Goal: Use online tool/utility: Utilize a website feature to perform a specific function

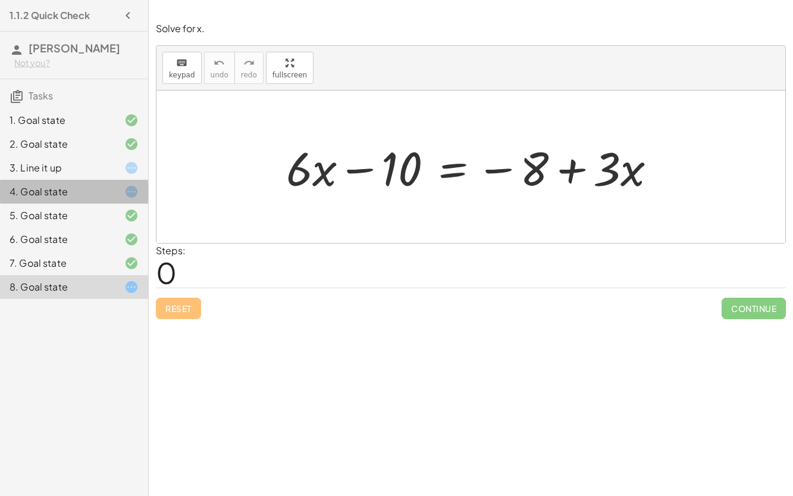
click at [95, 188] on div "4. Goal state" at bounding box center [58, 191] width 96 height 14
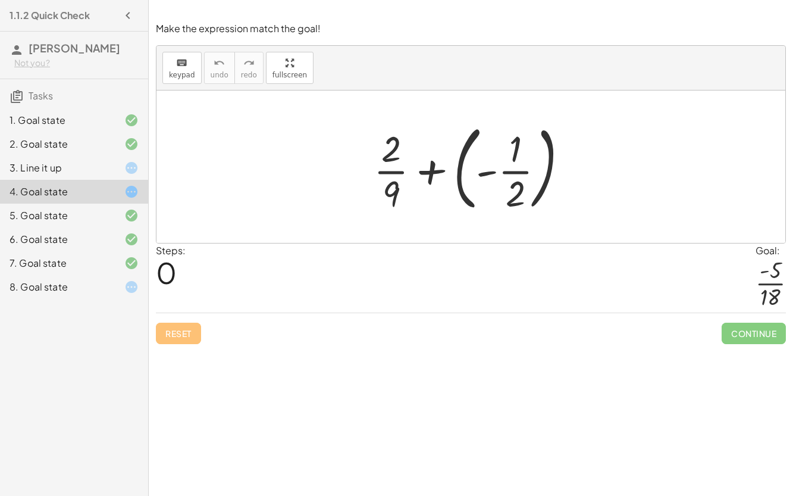
click at [422, 165] on div at bounding box center [476, 166] width 216 height 99
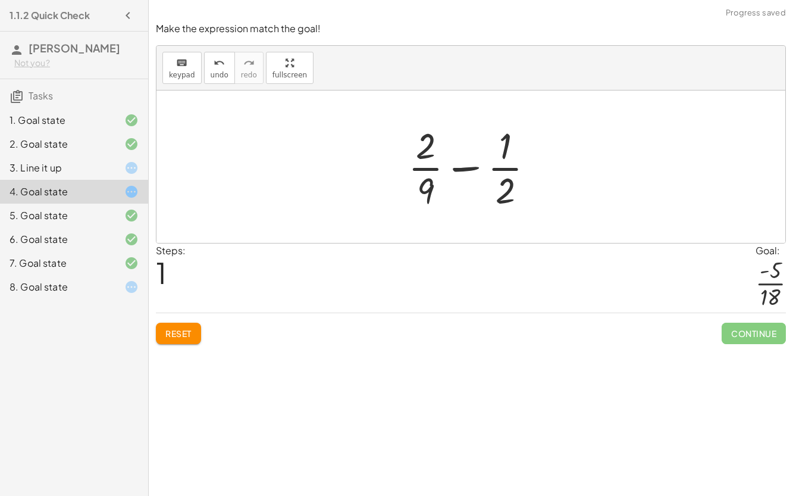
click at [457, 167] on div at bounding box center [476, 167] width 148 height 92
drag, startPoint x: 506, startPoint y: 142, endPoint x: 526, endPoint y: 140, distance: 20.3
click at [526, 140] on div at bounding box center [476, 167] width 148 height 92
drag, startPoint x: 429, startPoint y: 149, endPoint x: 518, endPoint y: 151, distance: 89.3
click at [518, 151] on div at bounding box center [476, 167] width 148 height 92
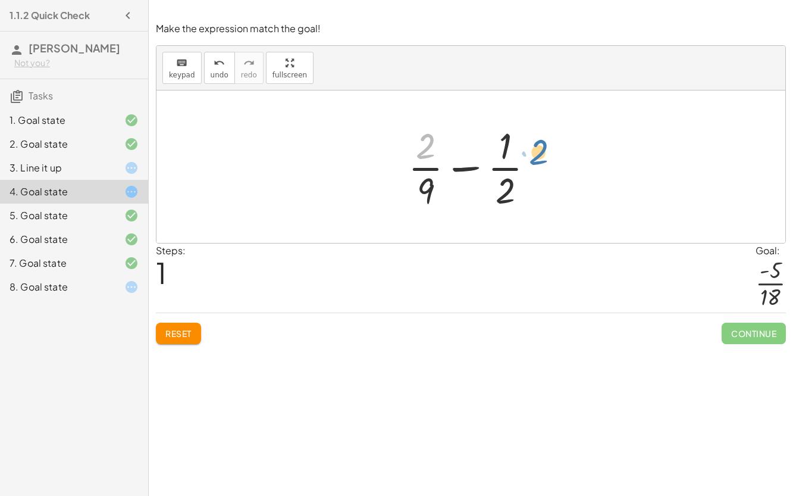
drag, startPoint x: 423, startPoint y: 142, endPoint x: 532, endPoint y: 142, distance: 108.9
click at [532, 142] on div at bounding box center [476, 167] width 148 height 92
drag, startPoint x: 424, startPoint y: 145, endPoint x: 493, endPoint y: 145, distance: 69.0
click at [493, 145] on div at bounding box center [476, 167] width 148 height 92
drag, startPoint x: 508, startPoint y: 195, endPoint x: 429, endPoint y: 143, distance: 93.8
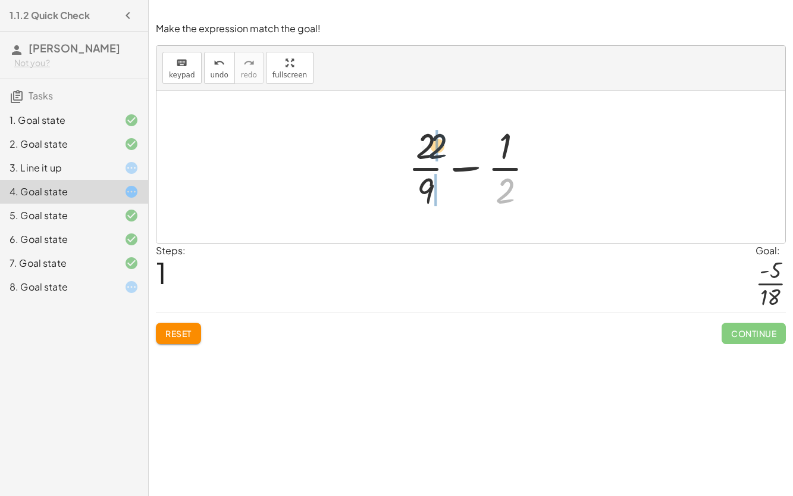
click at [429, 143] on div at bounding box center [476, 167] width 148 height 92
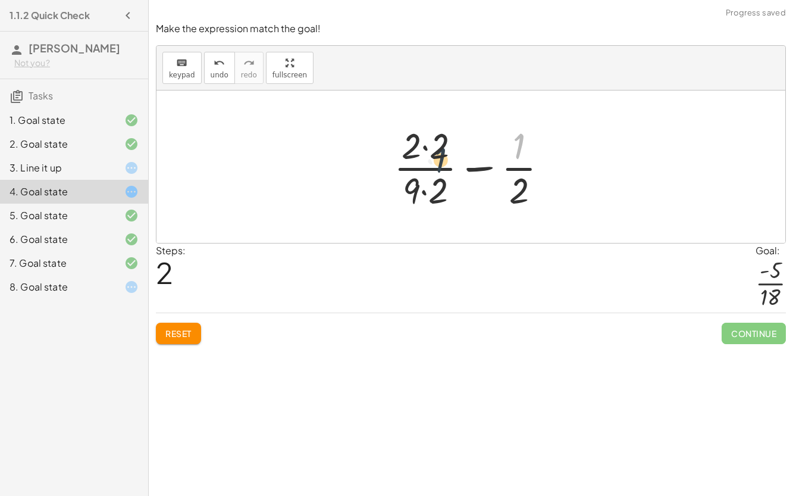
drag, startPoint x: 521, startPoint y: 145, endPoint x: 433, endPoint y: 157, distance: 88.3
click at [433, 157] on div at bounding box center [476, 167] width 176 height 92
click at [427, 150] on div at bounding box center [476, 167] width 176 height 92
click at [423, 194] on div at bounding box center [475, 167] width 173 height 92
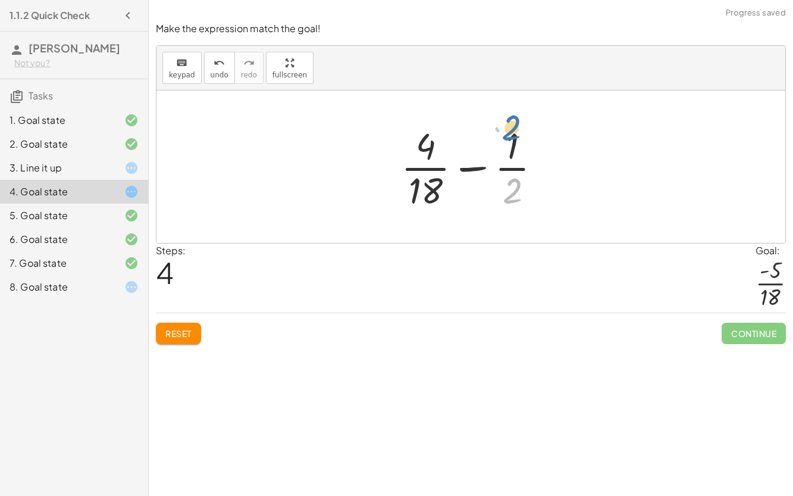
drag, startPoint x: 514, startPoint y: 190, endPoint x: 512, endPoint y: 130, distance: 60.1
click at [512, 130] on div at bounding box center [475, 167] width 161 height 92
drag, startPoint x: 514, startPoint y: 184, endPoint x: 475, endPoint y: 148, distance: 53.1
click at [475, 148] on div at bounding box center [475, 167] width 161 height 92
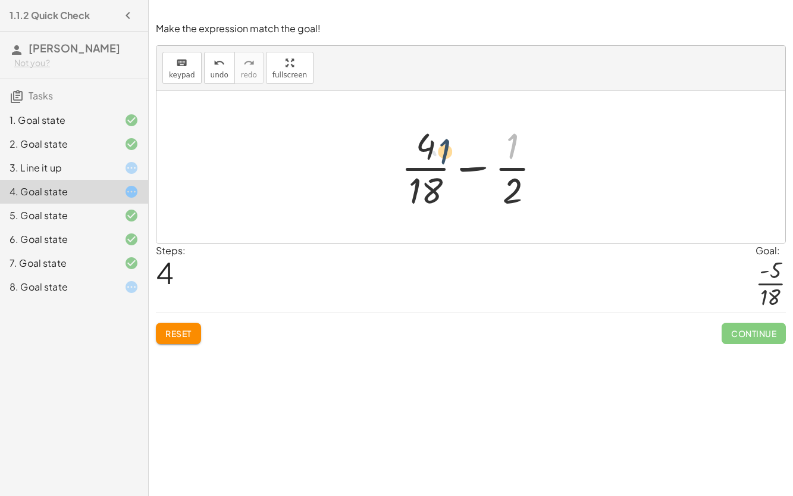
drag, startPoint x: 511, startPoint y: 148, endPoint x: 433, endPoint y: 155, distance: 78.9
click at [433, 155] on div at bounding box center [475, 167] width 161 height 92
click at [479, 166] on div at bounding box center [475, 167] width 161 height 92
click at [478, 167] on div at bounding box center [475, 167] width 161 height 92
click at [414, 171] on div at bounding box center [475, 167] width 161 height 92
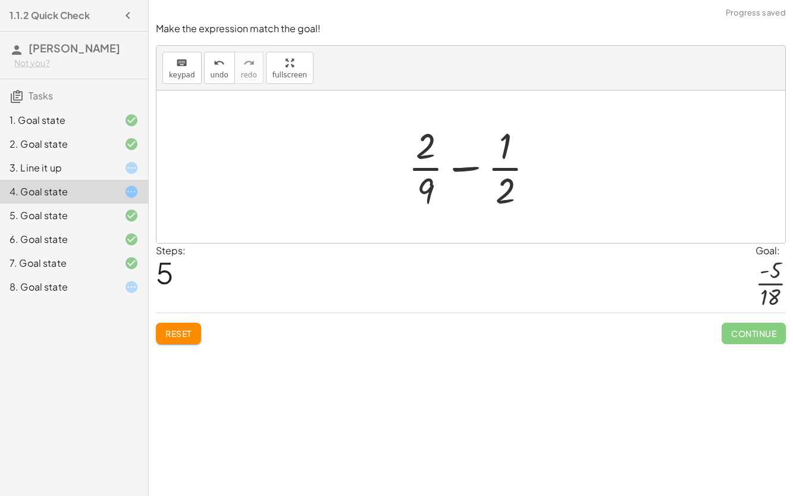
click at [502, 166] on div at bounding box center [476, 167] width 148 height 92
click at [215, 74] on span "undo" at bounding box center [220, 75] width 18 height 8
drag, startPoint x: 513, startPoint y: 194, endPoint x: 431, endPoint y: 146, distance: 94.7
click at [431, 146] on div at bounding box center [475, 167] width 161 height 92
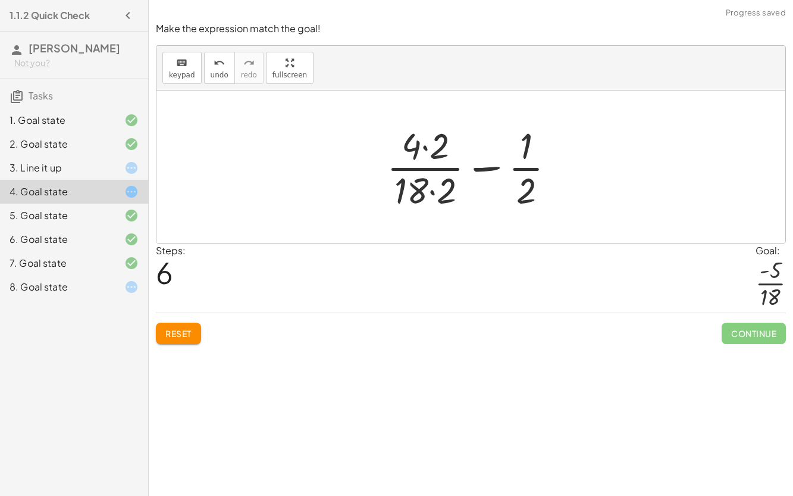
click at [427, 149] on div at bounding box center [476, 167] width 190 height 92
click at [433, 195] on div at bounding box center [476, 167] width 190 height 92
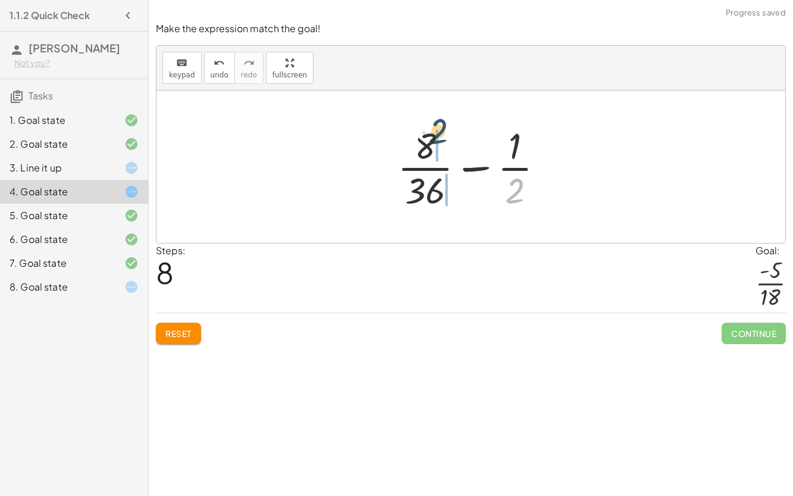
drag, startPoint x: 514, startPoint y: 198, endPoint x: 435, endPoint y: 141, distance: 97.3
click at [435, 141] on div at bounding box center [476, 167] width 168 height 92
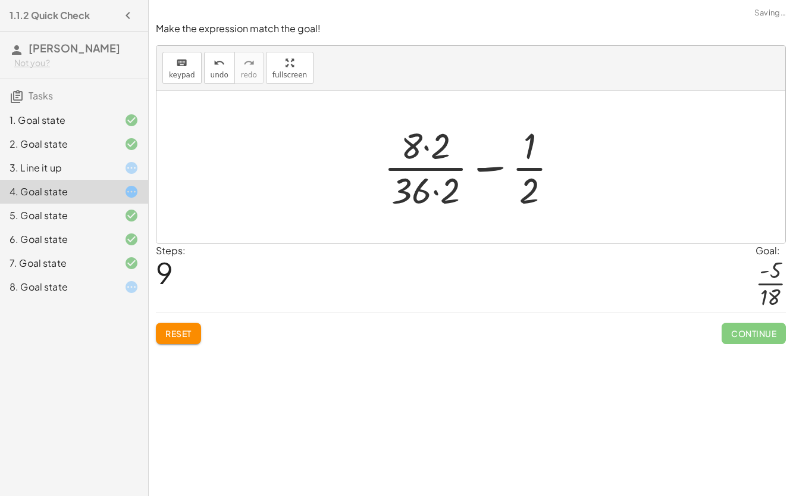
click at [426, 148] on div at bounding box center [476, 167] width 196 height 92
click at [432, 191] on div at bounding box center [476, 167] width 196 height 92
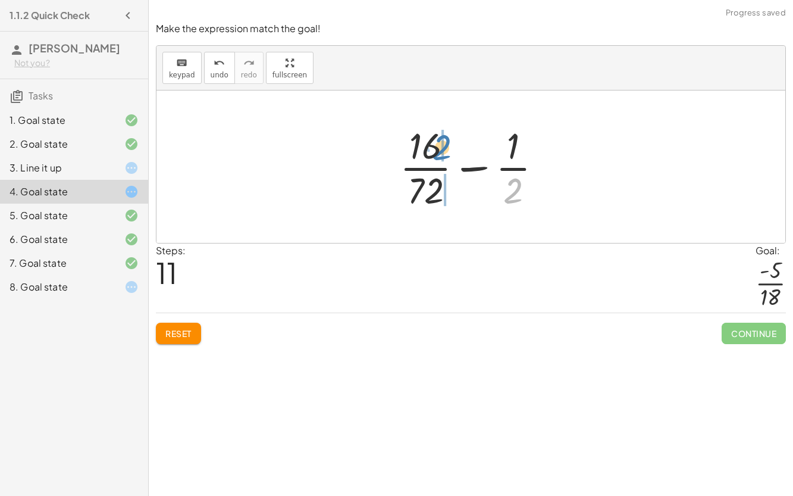
drag, startPoint x: 508, startPoint y: 189, endPoint x: 436, endPoint y: 145, distance: 84.4
click at [436, 145] on div at bounding box center [476, 167] width 164 height 92
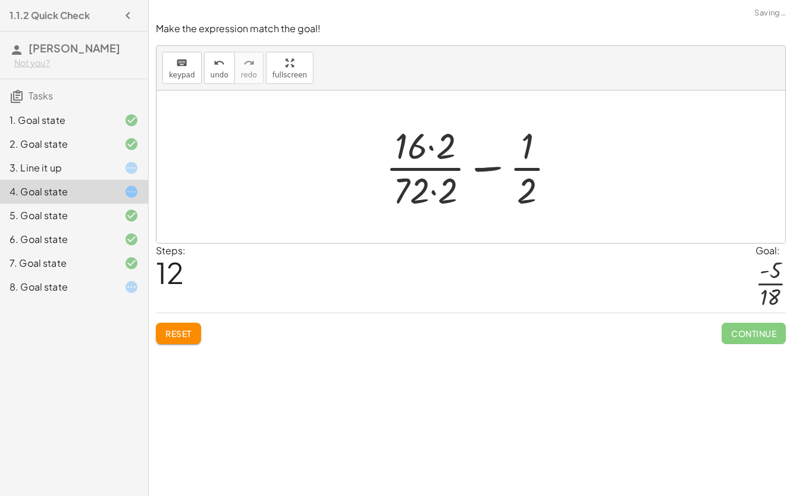
click at [431, 148] on div at bounding box center [476, 167] width 192 height 92
drag, startPoint x: 414, startPoint y: 143, endPoint x: 524, endPoint y: 186, distance: 117.6
click at [524, 186] on div at bounding box center [476, 167] width 192 height 92
click at [419, 148] on div at bounding box center [476, 167] width 192 height 92
click at [437, 194] on div at bounding box center [476, 167] width 192 height 92
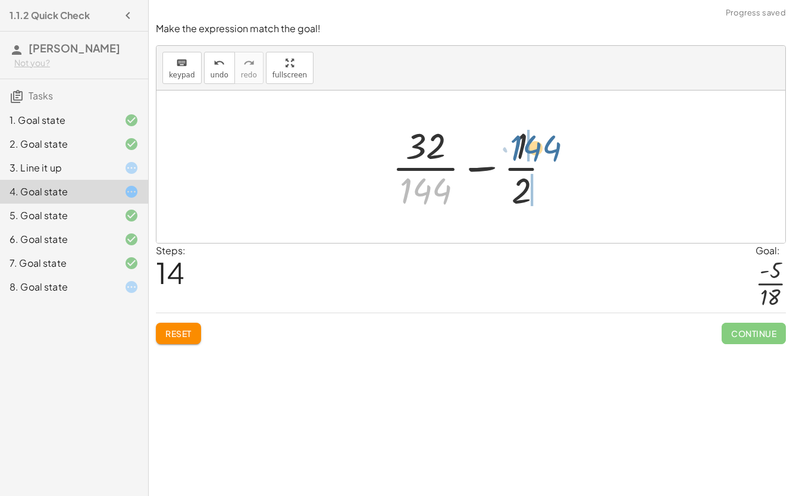
drag, startPoint x: 418, startPoint y: 195, endPoint x: 531, endPoint y: 152, distance: 120.9
click at [531, 152] on div at bounding box center [475, 167] width 179 height 92
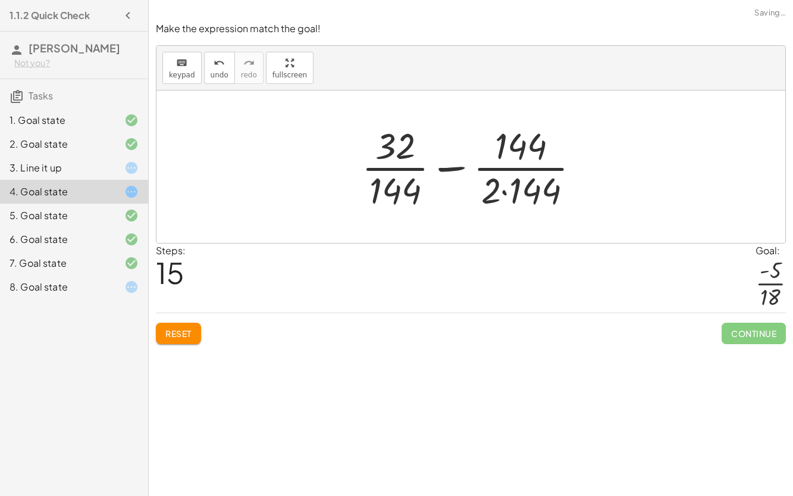
click at [509, 190] on div at bounding box center [476, 167] width 240 height 92
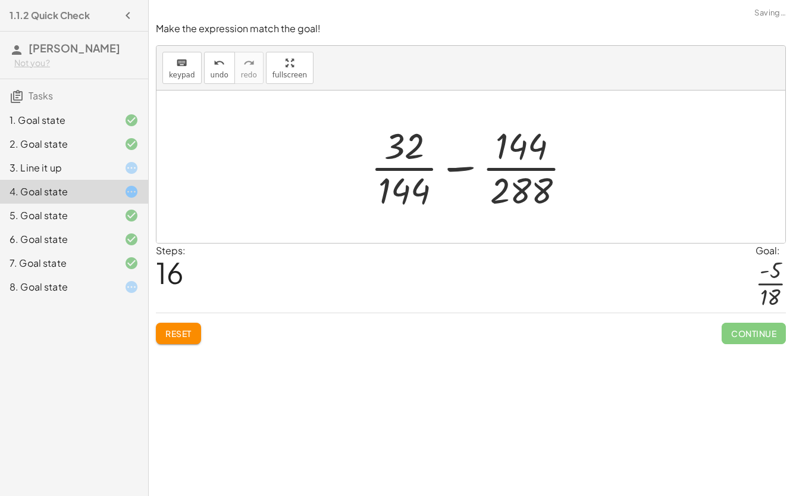
click at [180, 329] on span "Reset" at bounding box center [178, 333] width 26 height 11
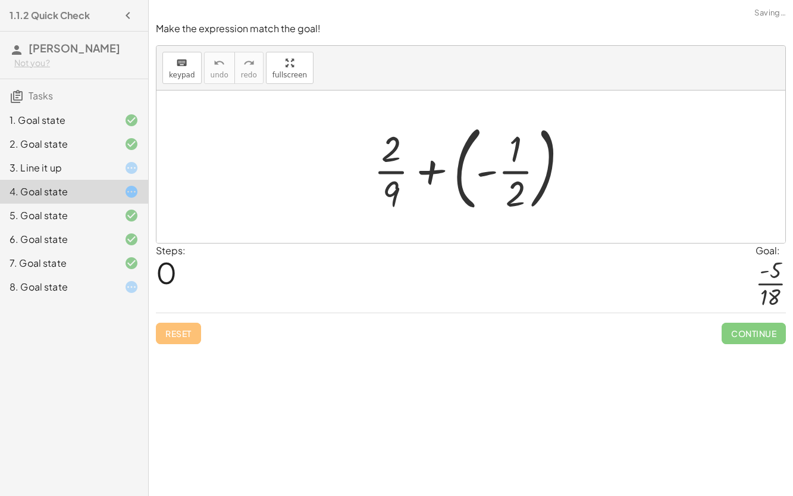
click at [484, 174] on div at bounding box center [476, 166] width 216 height 99
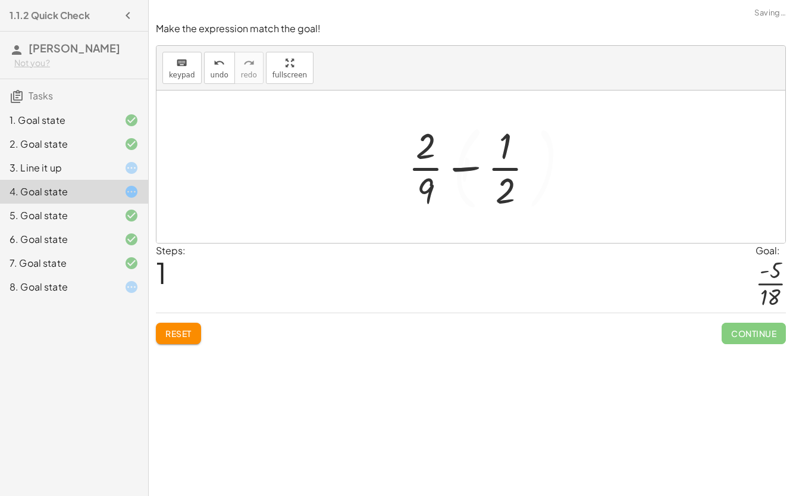
click at [471, 167] on div at bounding box center [476, 167] width 148 height 92
click at [423, 172] on div at bounding box center [476, 167] width 148 height 92
drag, startPoint x: 429, startPoint y: 189, endPoint x: 510, endPoint y: 136, distance: 97.2
click at [510, 136] on div at bounding box center [476, 167] width 148 height 92
click at [506, 192] on div at bounding box center [475, 167] width 173 height 92
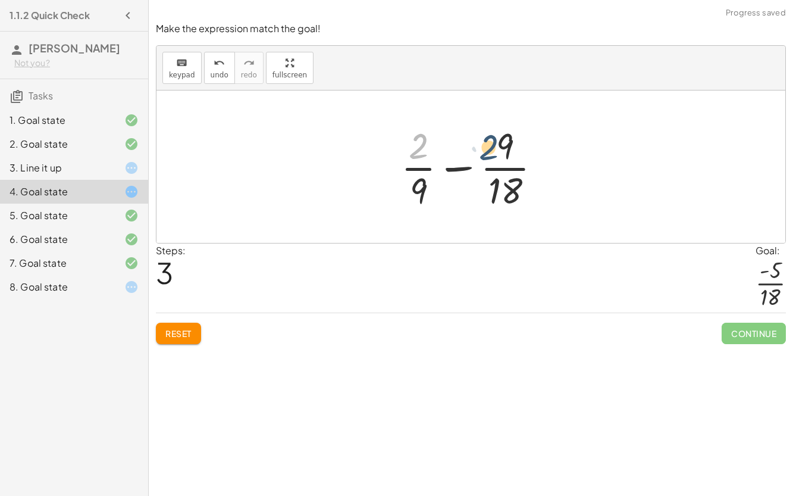
drag, startPoint x: 418, startPoint y: 149, endPoint x: 490, endPoint y: 151, distance: 72.6
click at [490, 151] on div at bounding box center [475, 167] width 161 height 92
drag, startPoint x: 416, startPoint y: 191, endPoint x: 511, endPoint y: 152, distance: 102.2
click at [511, 152] on div at bounding box center [475, 167] width 161 height 92
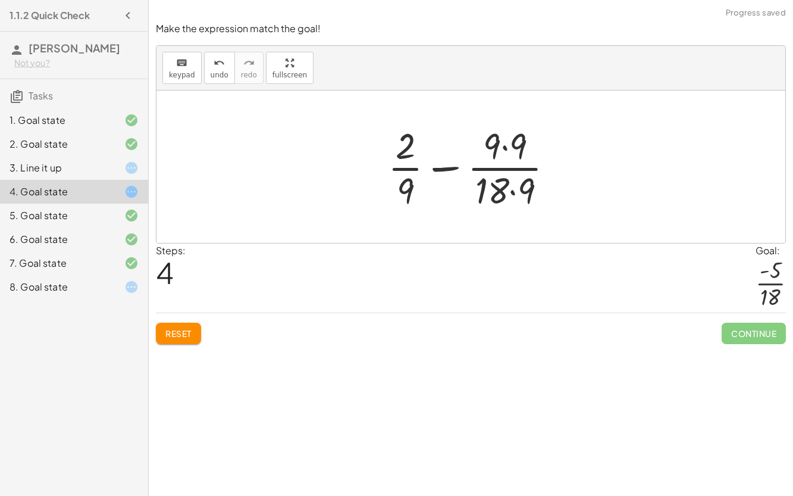
click at [505, 148] on div at bounding box center [475, 167] width 187 height 92
click at [512, 193] on div at bounding box center [475, 167] width 187 height 92
drag, startPoint x: 407, startPoint y: 146, endPoint x: 502, endPoint y: 154, distance: 94.9
click at [502, 154] on div at bounding box center [476, 167] width 180 height 92
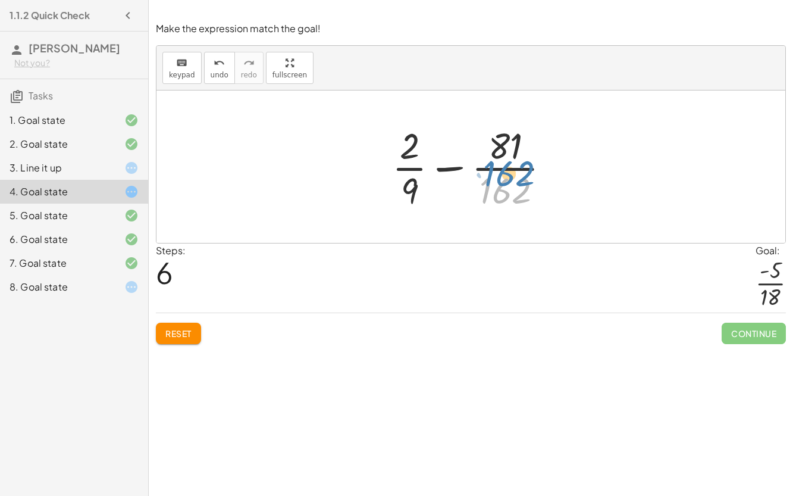
drag, startPoint x: 510, startPoint y: 191, endPoint x: 520, endPoint y: 184, distance: 12.4
click at [520, 184] on div at bounding box center [476, 167] width 180 height 92
click at [214, 77] on span "undo" at bounding box center [220, 75] width 18 height 8
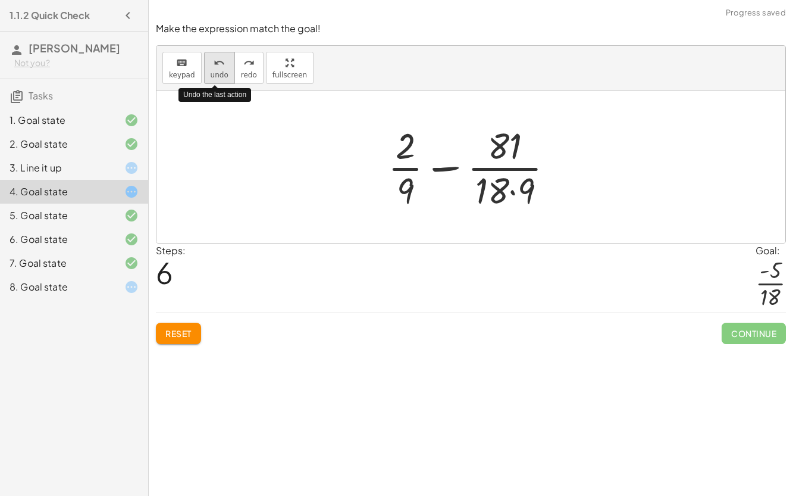
click at [216, 79] on button "undo undo" at bounding box center [219, 68] width 31 height 32
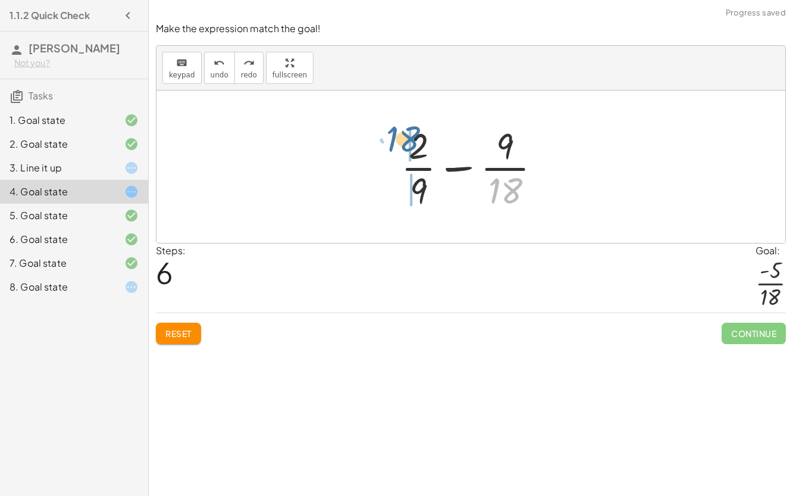
drag, startPoint x: 505, startPoint y: 190, endPoint x: 403, endPoint y: 139, distance: 114.4
click at [403, 139] on div at bounding box center [475, 167] width 161 height 92
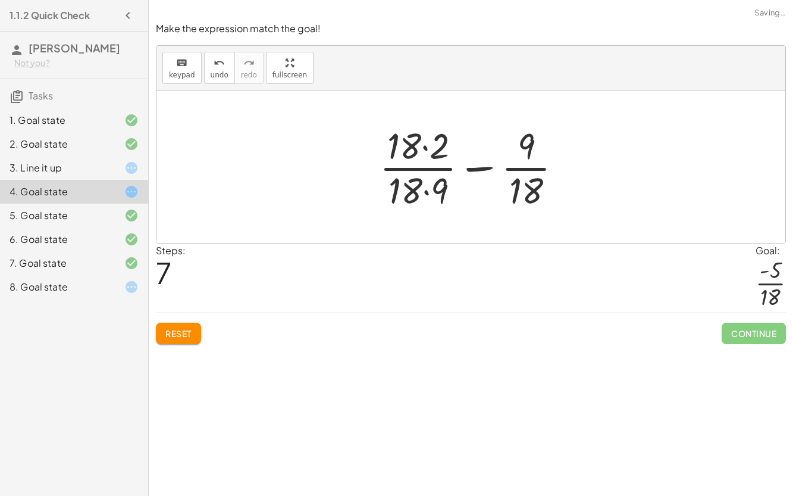
click at [420, 147] on div at bounding box center [476, 167] width 204 height 92
click at [425, 149] on div at bounding box center [476, 167] width 204 height 92
click at [424, 192] on div at bounding box center [476, 167] width 202 height 92
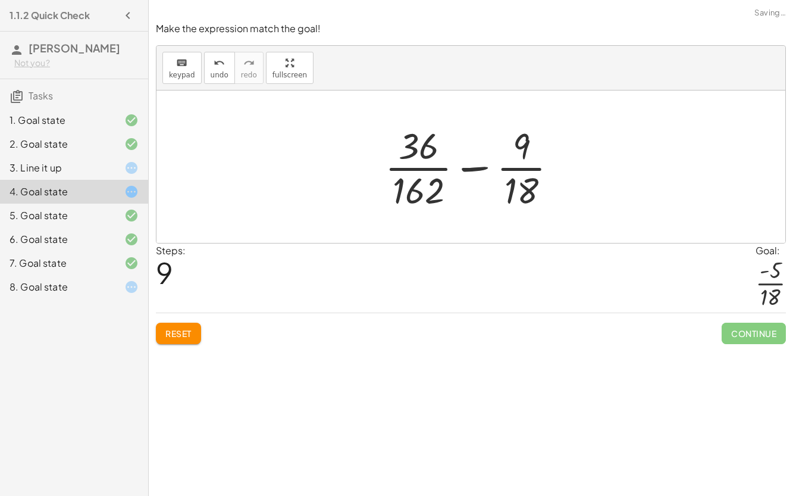
click at [471, 180] on div at bounding box center [476, 167] width 194 height 92
click at [470, 169] on div at bounding box center [476, 167] width 194 height 92
drag, startPoint x: 421, startPoint y: 141, endPoint x: 533, endPoint y: 144, distance: 111.3
click at [533, 144] on div at bounding box center [476, 167] width 194 height 92
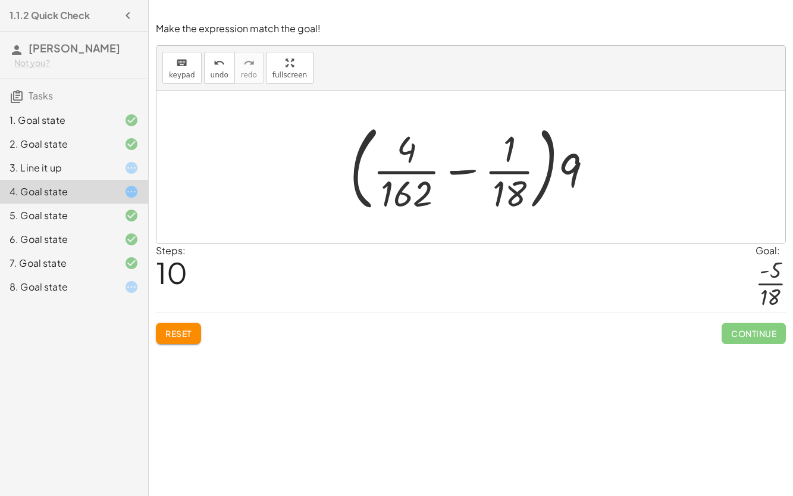
click at [472, 173] on div at bounding box center [476, 166] width 264 height 99
click at [457, 165] on div at bounding box center [476, 166] width 264 height 99
drag, startPoint x: 395, startPoint y: 198, endPoint x: 514, endPoint y: 154, distance: 127.1
click at [514, 154] on div at bounding box center [476, 166] width 264 height 99
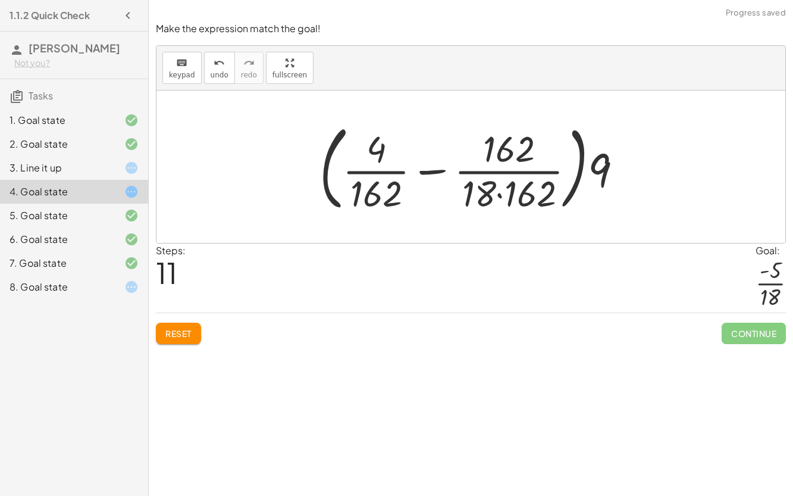
click at [499, 195] on div at bounding box center [476, 166] width 324 height 99
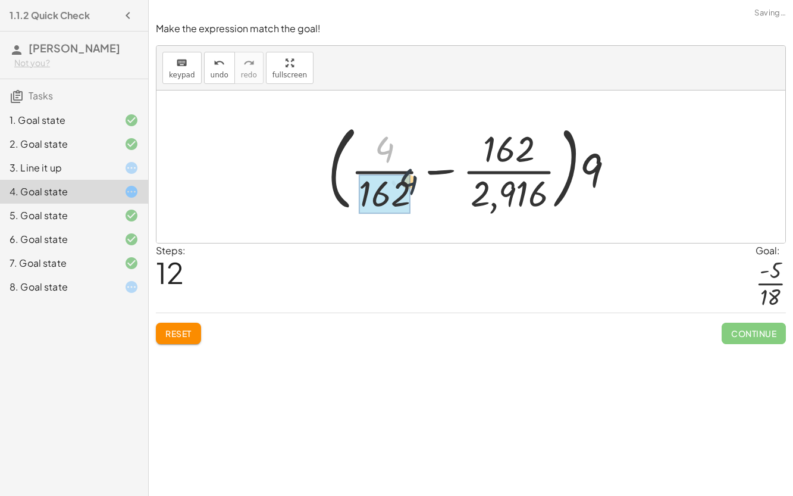
drag, startPoint x: 379, startPoint y: 159, endPoint x: 403, endPoint y: 193, distance: 41.8
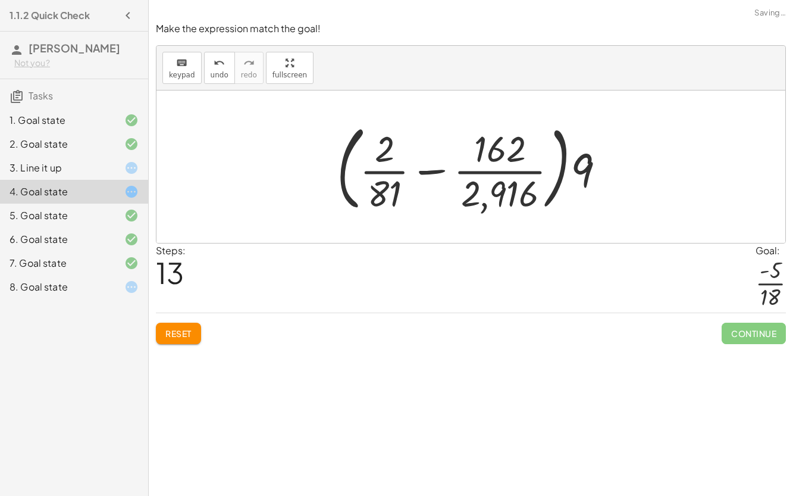
click at [384, 163] on div at bounding box center [476, 166] width 290 height 99
click at [482, 176] on div at bounding box center [476, 166] width 290 height 99
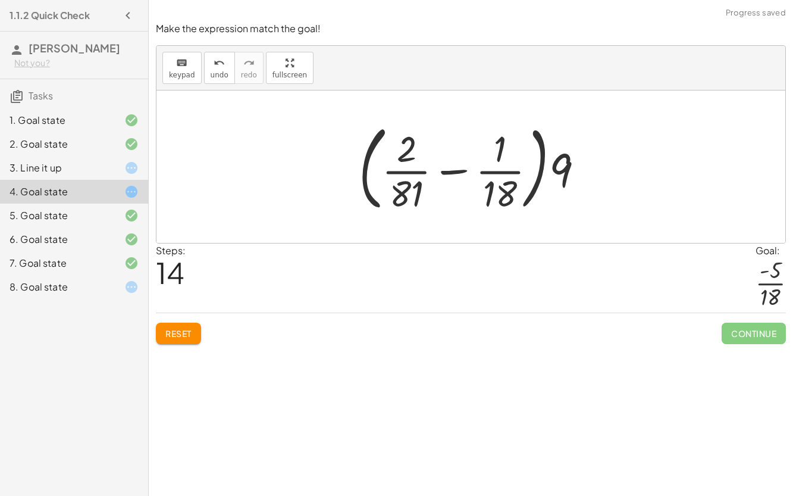
click at [442, 177] on div at bounding box center [476, 166] width 246 height 99
click at [449, 169] on div at bounding box center [476, 166] width 246 height 99
drag, startPoint x: 556, startPoint y: 165, endPoint x: 485, endPoint y: 160, distance: 71.6
click at [485, 160] on div at bounding box center [476, 166] width 246 height 99
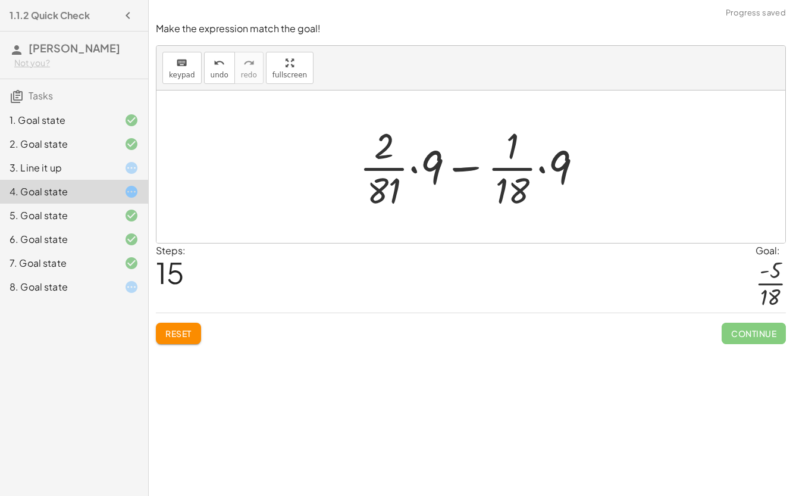
click at [412, 170] on div at bounding box center [476, 167] width 245 height 92
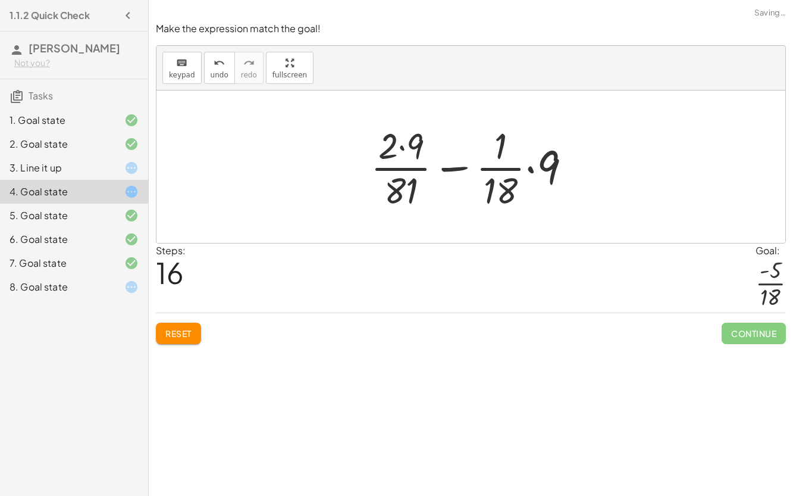
click at [401, 148] on div at bounding box center [476, 167] width 222 height 92
click at [522, 167] on div at bounding box center [476, 167] width 210 height 92
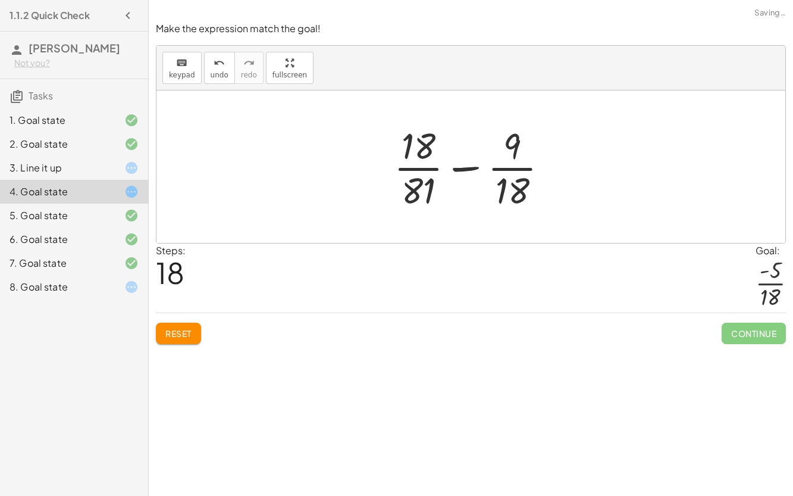
click at [451, 170] on div at bounding box center [476, 167] width 176 height 92
click at [415, 167] on div at bounding box center [476, 167] width 176 height 92
click at [503, 168] on div at bounding box center [475, 167] width 161 height 92
click at [171, 332] on span "Reset" at bounding box center [178, 333] width 26 height 11
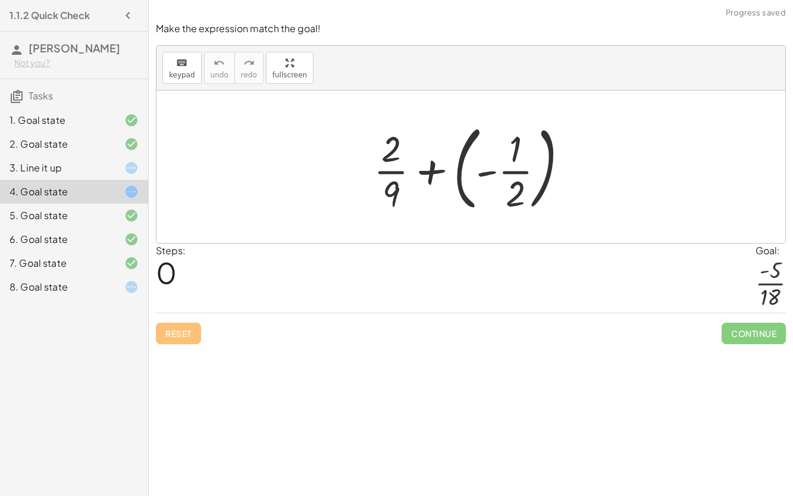
click at [65, 273] on div "7. Goal state" at bounding box center [74, 263] width 148 height 24
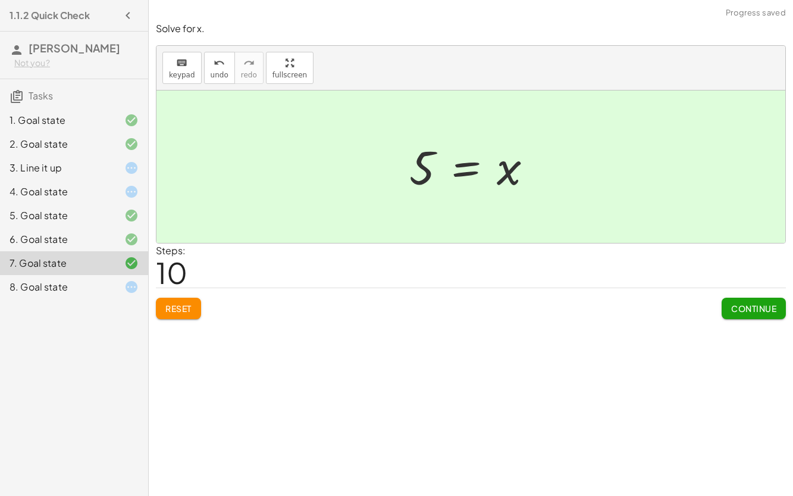
click at [67, 287] on div "8. Goal state" at bounding box center [58, 287] width 96 height 14
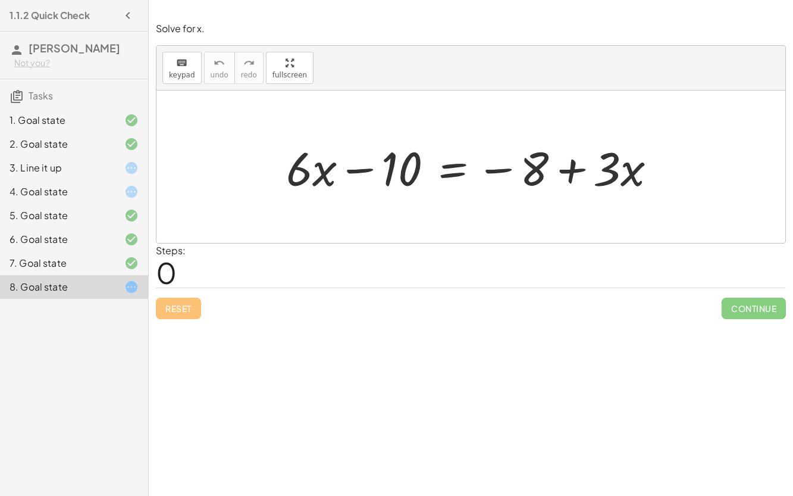
click at [368, 170] on div at bounding box center [476, 166] width 392 height 61
click at [456, 170] on div at bounding box center [476, 166] width 392 height 61
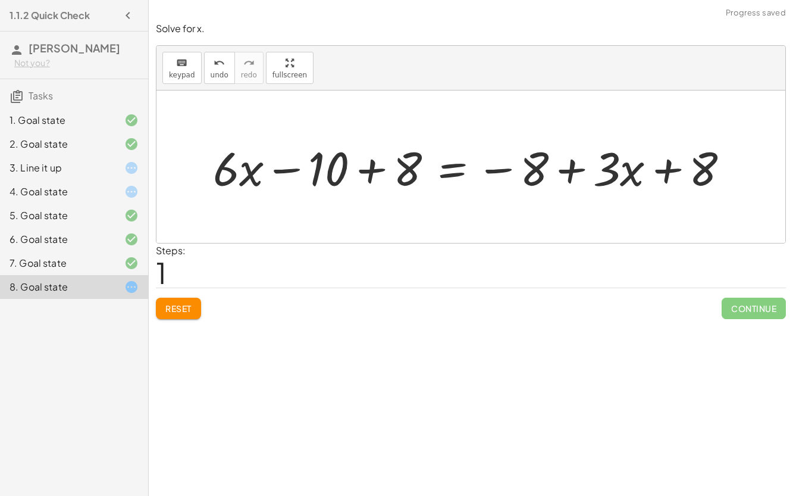
click at [364, 173] on div at bounding box center [475, 166] width 537 height 61
click at [567, 176] on div at bounding box center [519, 166] width 451 height 61
click at [668, 171] on div at bounding box center [519, 166] width 451 height 61
click at [380, 168] on div at bounding box center [519, 166] width 451 height 61
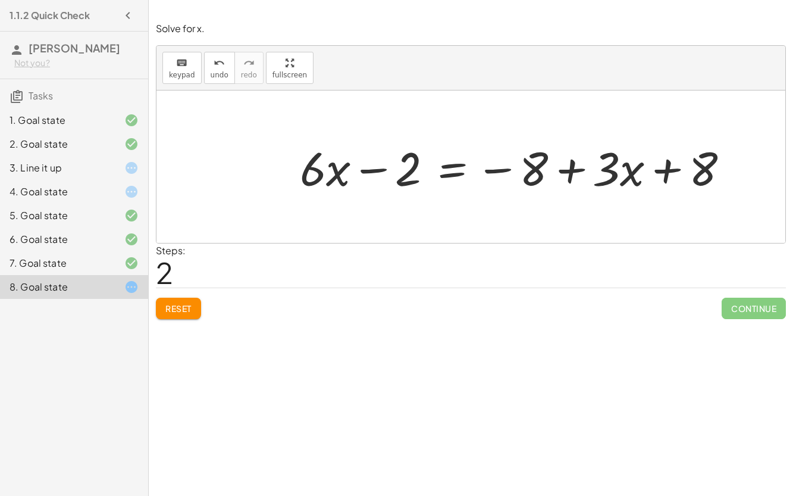
click at [334, 170] on div at bounding box center [519, 166] width 451 height 61
click at [459, 167] on div at bounding box center [519, 166] width 451 height 61
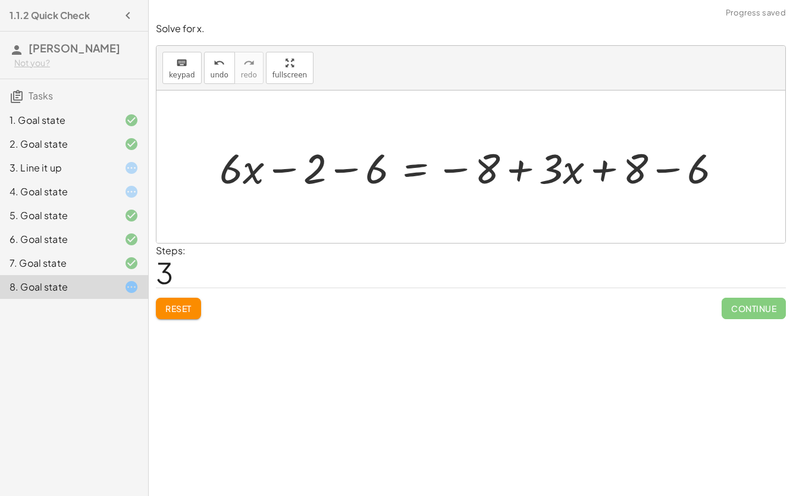
click at [346, 168] on div at bounding box center [476, 166] width 524 height 54
click at [351, 169] on div at bounding box center [506, 166] width 464 height 54
click at [468, 170] on div at bounding box center [506, 166] width 464 height 54
click at [665, 171] on div at bounding box center [506, 166] width 464 height 54
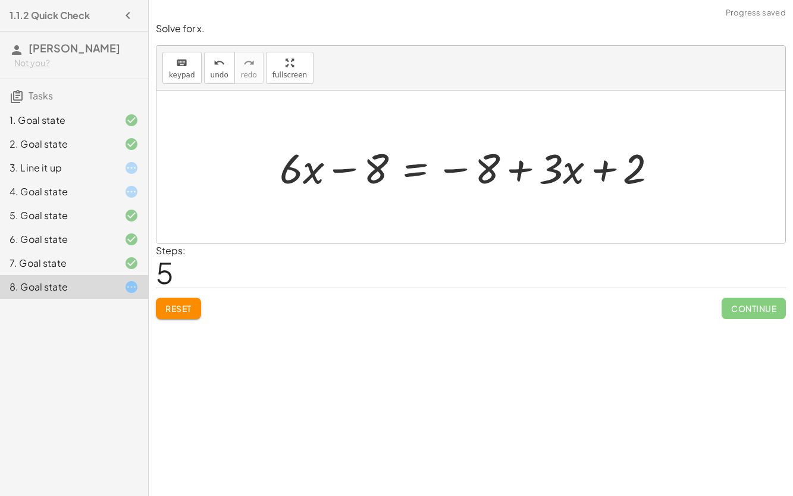
click at [602, 169] on div at bounding box center [473, 166] width 399 height 54
click at [522, 170] on div at bounding box center [473, 166] width 399 height 54
click at [417, 171] on div at bounding box center [473, 166] width 399 height 54
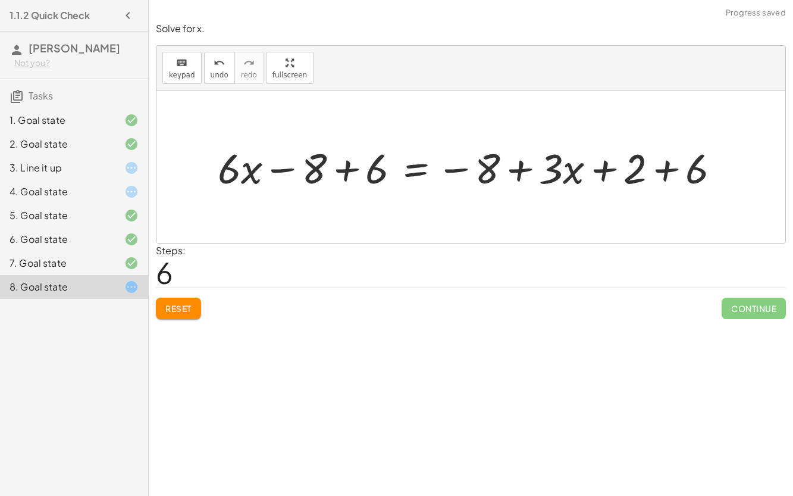
click at [341, 167] on div at bounding box center [474, 166] width 524 height 54
click at [341, 167] on div at bounding box center [505, 166] width 459 height 54
click at [668, 171] on div at bounding box center [505, 166] width 459 height 54
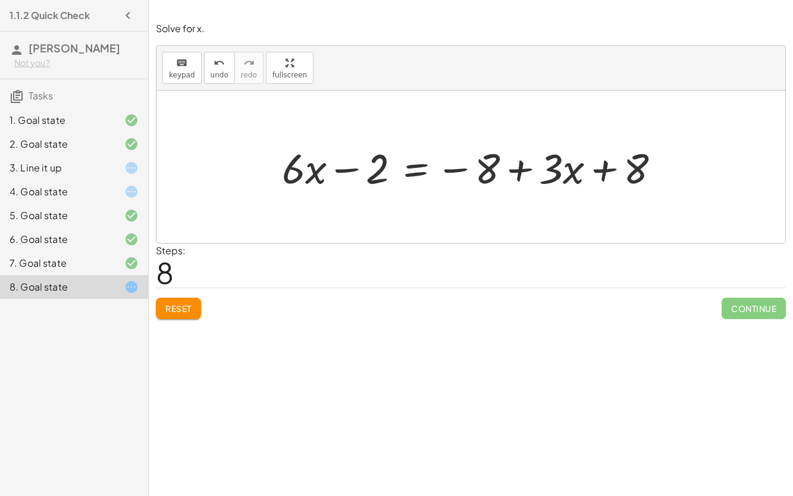
click at [422, 170] on div at bounding box center [475, 166] width 399 height 54
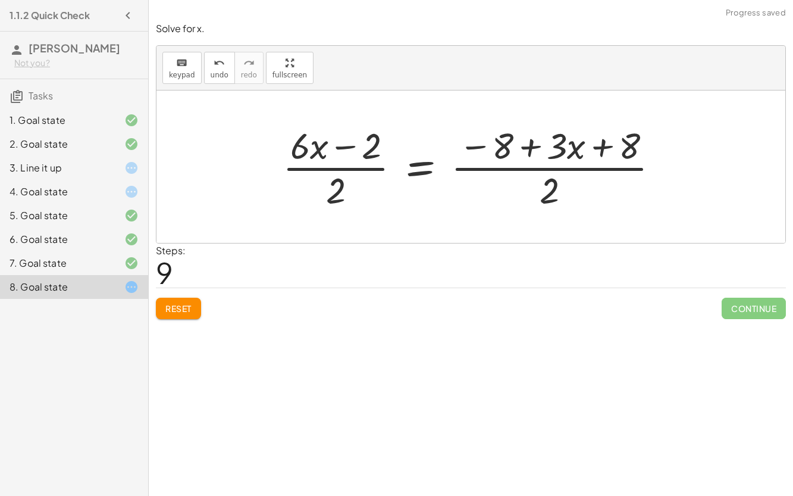
click at [336, 170] on div at bounding box center [476, 167] width 398 height 92
click at [568, 173] on div at bounding box center [476, 167] width 398 height 92
click at [214, 67] on icon "undo" at bounding box center [219, 63] width 11 height 14
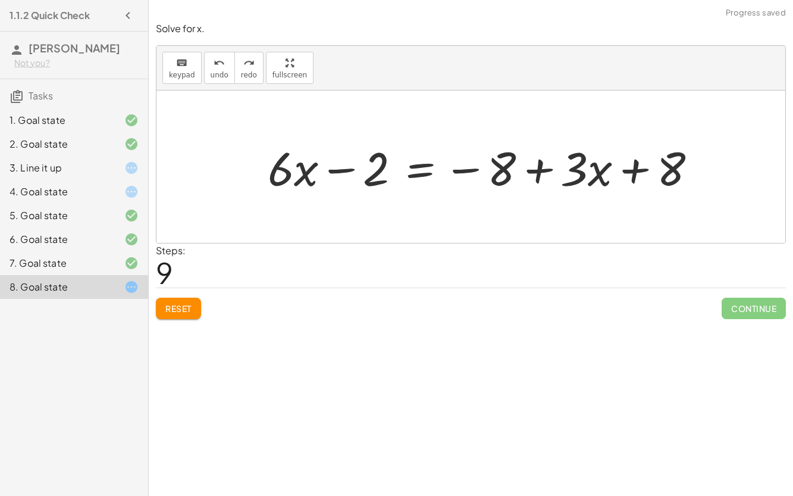
click at [427, 172] on div at bounding box center [487, 166] width 451 height 61
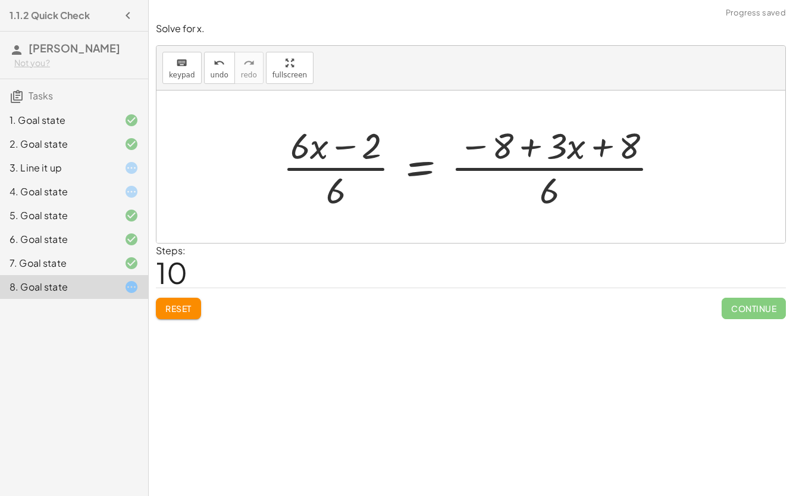
click at [339, 187] on div at bounding box center [476, 167] width 398 height 92
click at [337, 172] on div at bounding box center [476, 167] width 398 height 92
click at [553, 170] on div at bounding box center [476, 167] width 398 height 92
drag, startPoint x: 480, startPoint y: 146, endPoint x: 558, endPoint y: 197, distance: 92.8
click at [558, 197] on div at bounding box center [476, 167] width 398 height 92
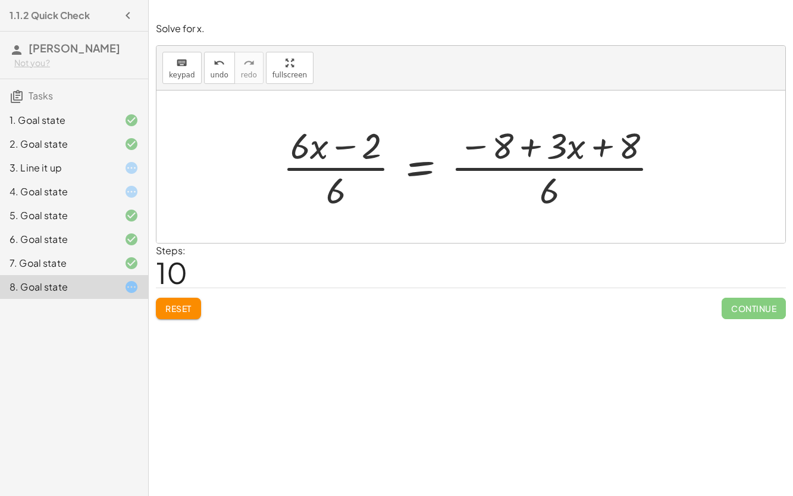
click at [181, 309] on span "Reset" at bounding box center [178, 308] width 26 height 11
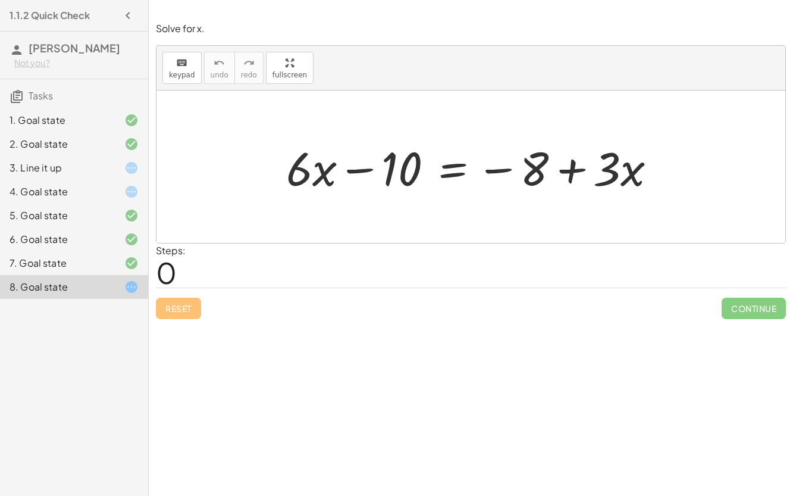
click at [454, 174] on div at bounding box center [476, 166] width 392 height 61
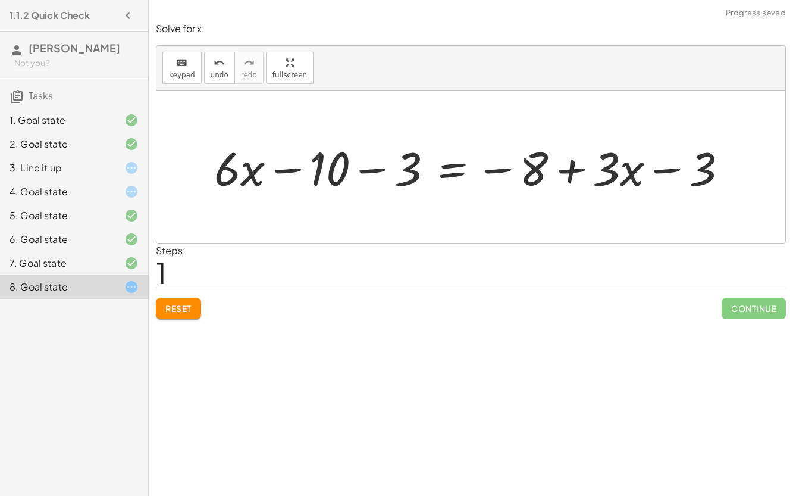
click at [376, 167] on div at bounding box center [475, 166] width 534 height 61
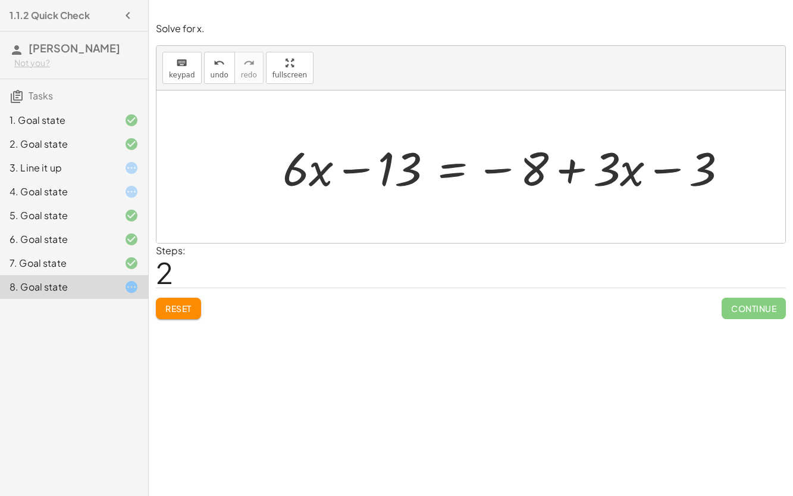
click at [660, 171] on div at bounding box center [510, 166] width 467 height 61
click at [577, 171] on div at bounding box center [510, 166] width 467 height 61
click at [639, 182] on div at bounding box center [510, 166] width 467 height 61
click at [354, 168] on div at bounding box center [510, 166] width 467 height 61
click at [214, 65] on icon "undo" at bounding box center [219, 63] width 11 height 14
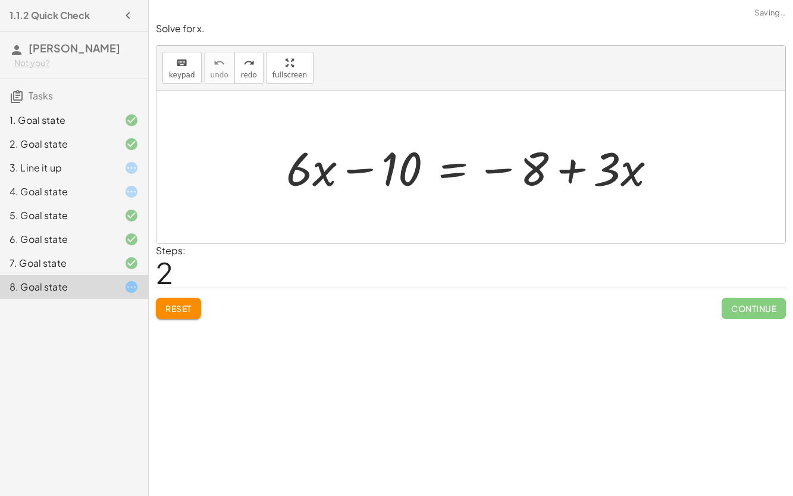
click at [457, 172] on div at bounding box center [476, 166] width 392 height 61
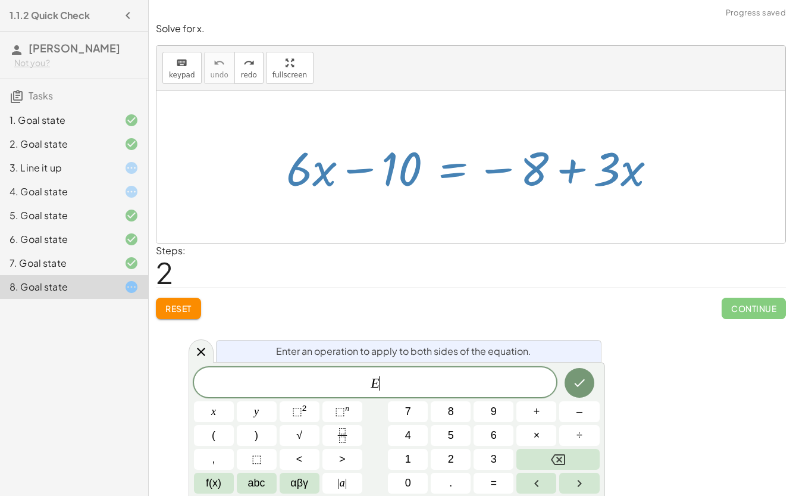
click at [482, 393] on div "E ​" at bounding box center [375, 382] width 363 height 30
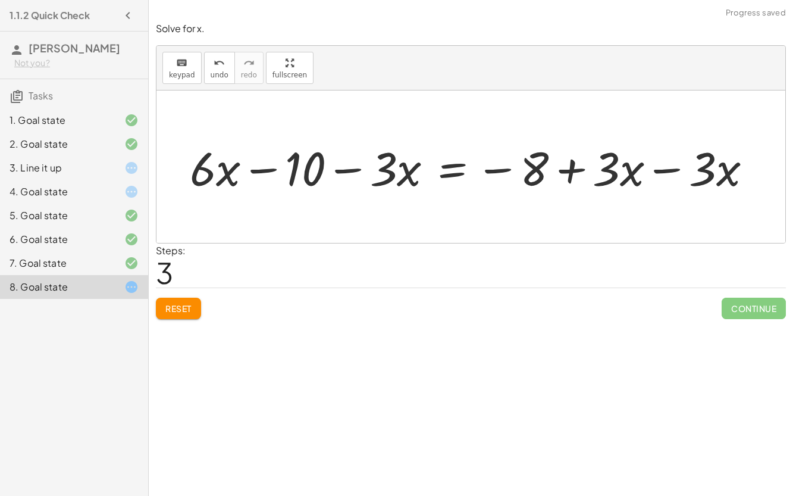
click at [667, 168] on div at bounding box center [476, 166] width 584 height 61
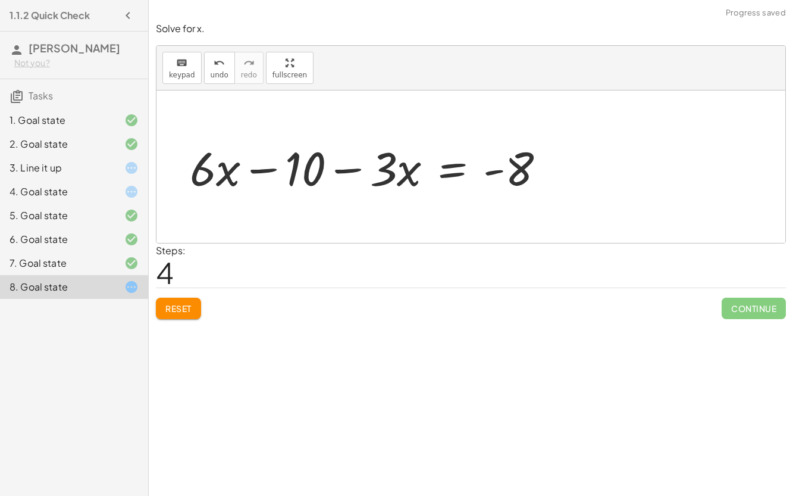
click at [350, 169] on div at bounding box center [372, 166] width 377 height 61
click at [343, 175] on div at bounding box center [372, 166] width 377 height 61
click at [497, 170] on div at bounding box center [372, 166] width 377 height 61
click at [440, 168] on div at bounding box center [372, 166] width 377 height 61
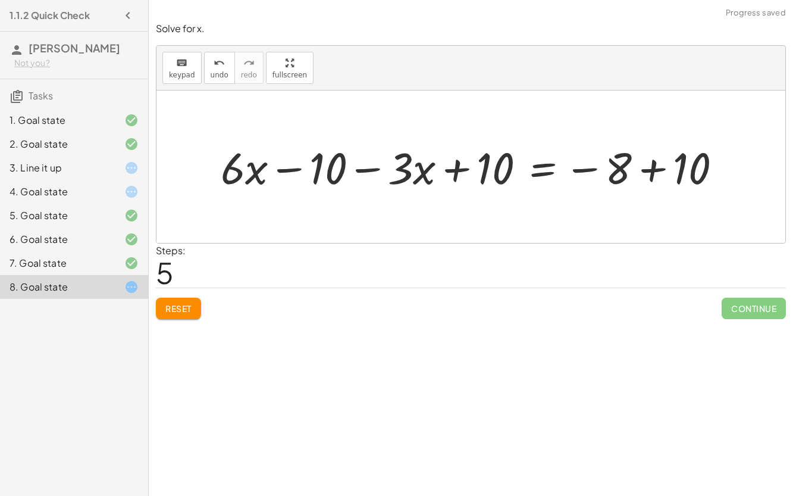
click at [461, 168] on div at bounding box center [476, 166] width 523 height 57
click at [658, 166] on div at bounding box center [476, 166] width 523 height 57
click at [290, 168] on div at bounding box center [419, 166] width 408 height 57
click at [372, 170] on div at bounding box center [419, 166] width 408 height 57
click at [451, 171] on div at bounding box center [419, 166] width 408 height 57
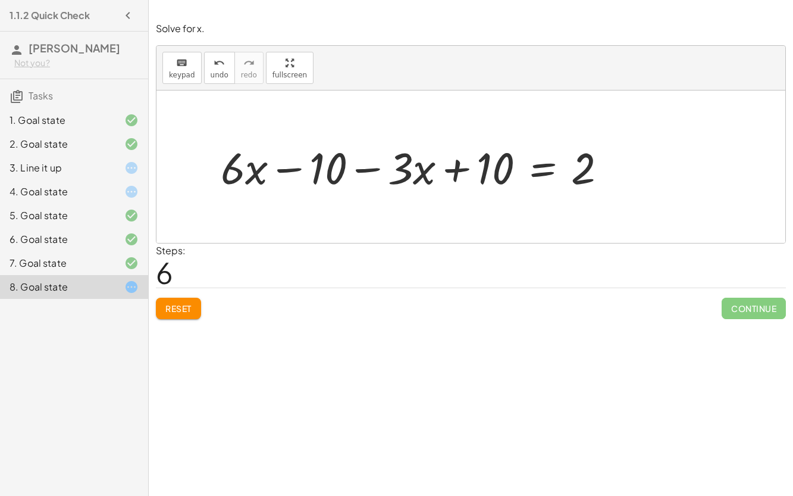
click at [179, 298] on button "Reset" at bounding box center [178, 308] width 45 height 21
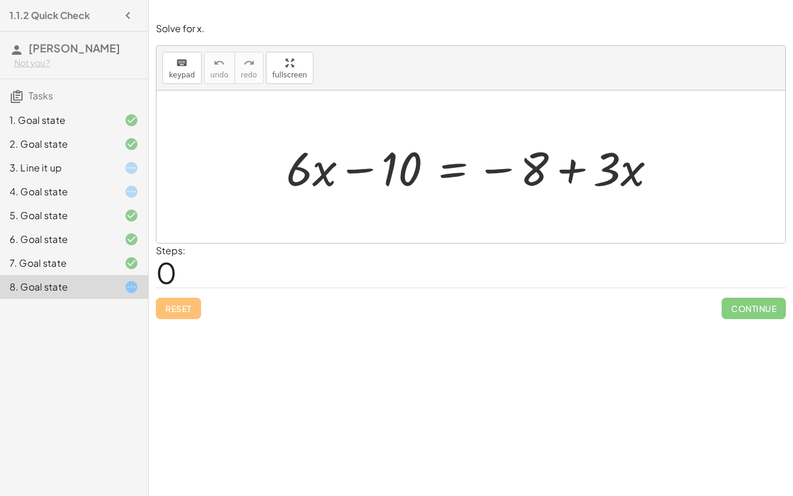
click at [455, 168] on div at bounding box center [476, 166] width 392 height 61
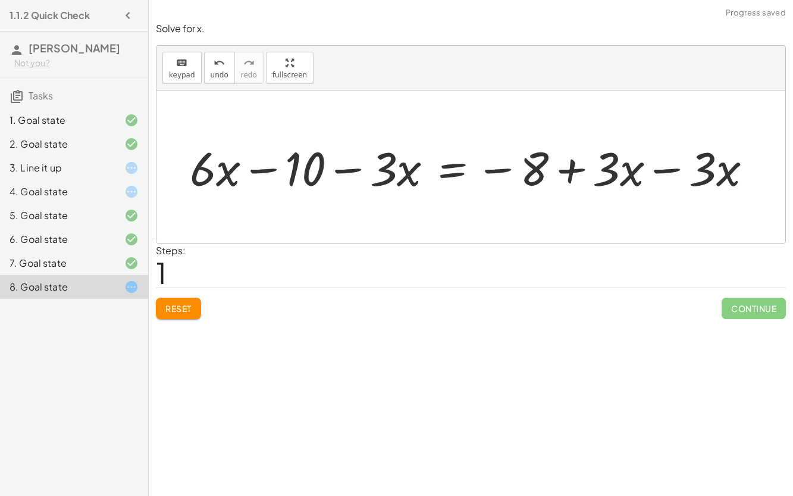
click at [665, 170] on div at bounding box center [476, 166] width 584 height 61
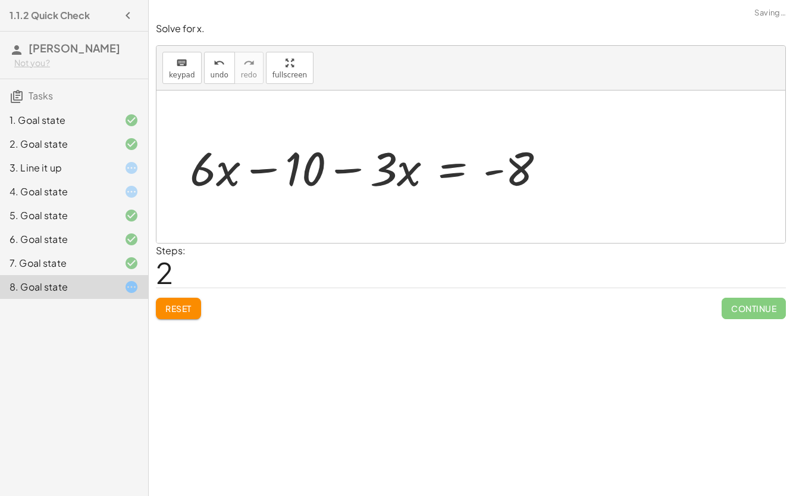
click at [352, 174] on div at bounding box center [372, 166] width 377 height 61
click at [446, 174] on div at bounding box center [372, 166] width 377 height 61
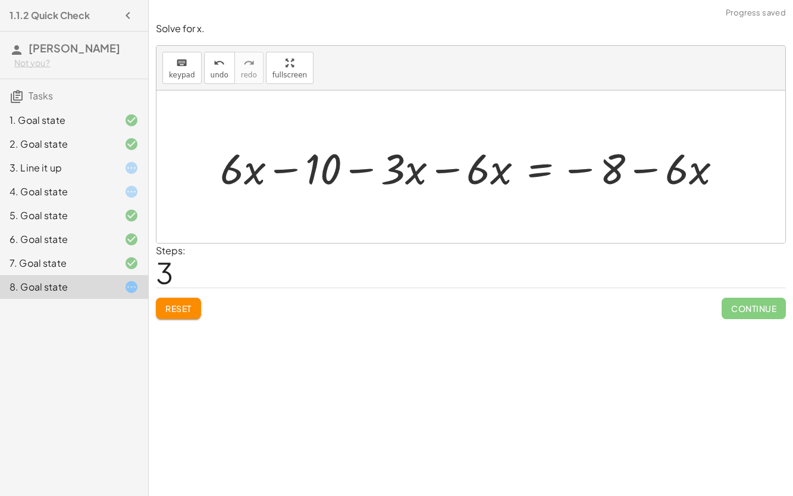
click at [445, 170] on div at bounding box center [475, 166] width 523 height 55
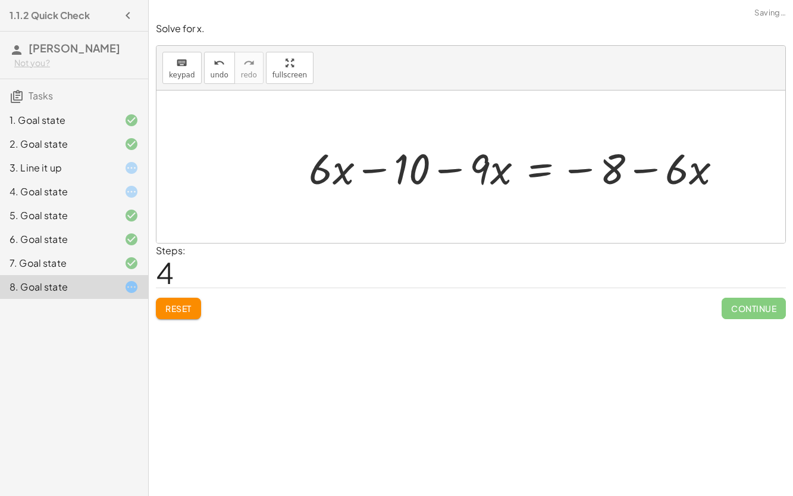
click at [450, 169] on div at bounding box center [520, 166] width 434 height 55
click at [646, 167] on div at bounding box center [520, 166] width 434 height 55
click at [578, 166] on div at bounding box center [520, 166] width 434 height 55
click at [539, 167] on div at bounding box center [520, 166] width 434 height 55
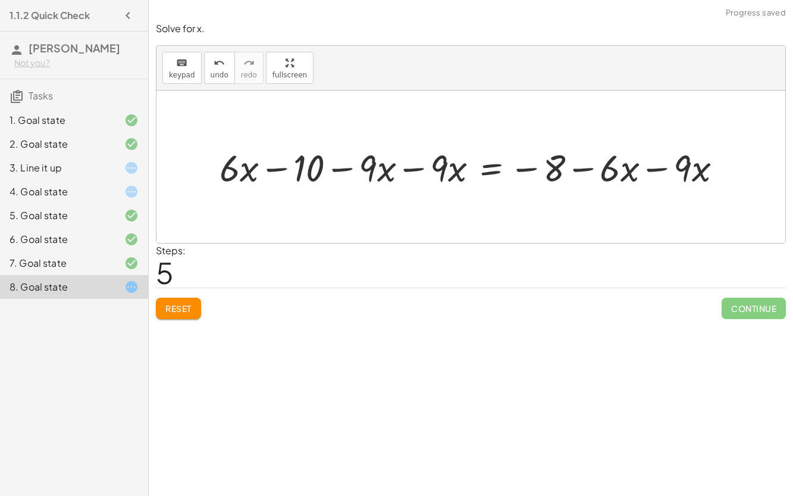
click at [414, 167] on div at bounding box center [476, 166] width 524 height 49
click at [655, 169] on div at bounding box center [503, 166] width 470 height 49
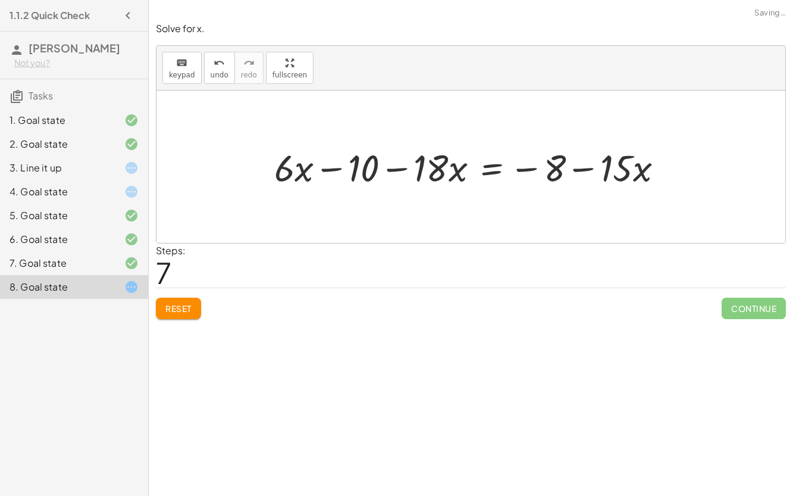
click at [583, 170] on div at bounding box center [473, 166] width 411 height 49
click at [400, 170] on div at bounding box center [473, 166] width 411 height 49
click at [324, 170] on div at bounding box center [473, 166] width 411 height 49
click at [172, 303] on span "Reset" at bounding box center [178, 308] width 26 height 11
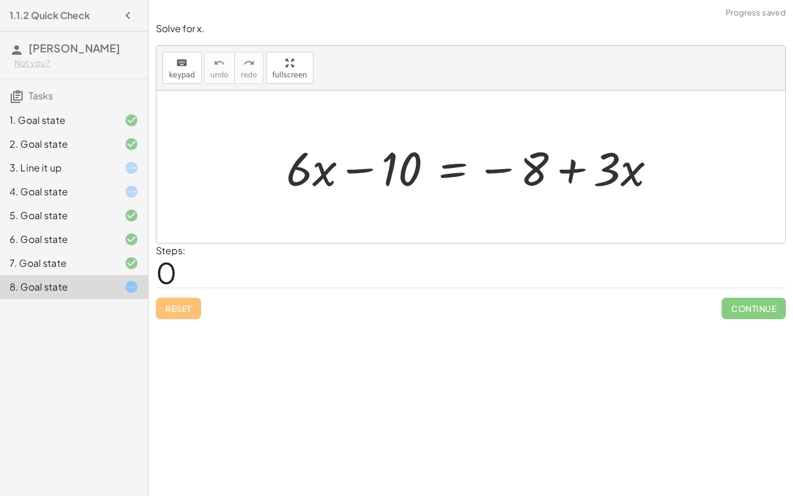
click at [78, 185] on div "4. Goal state" at bounding box center [58, 191] width 96 height 14
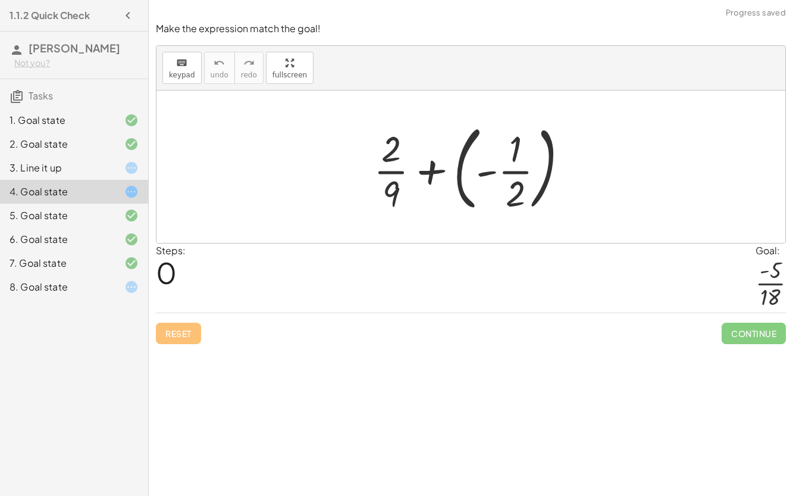
click at [437, 175] on div at bounding box center [476, 166] width 216 height 99
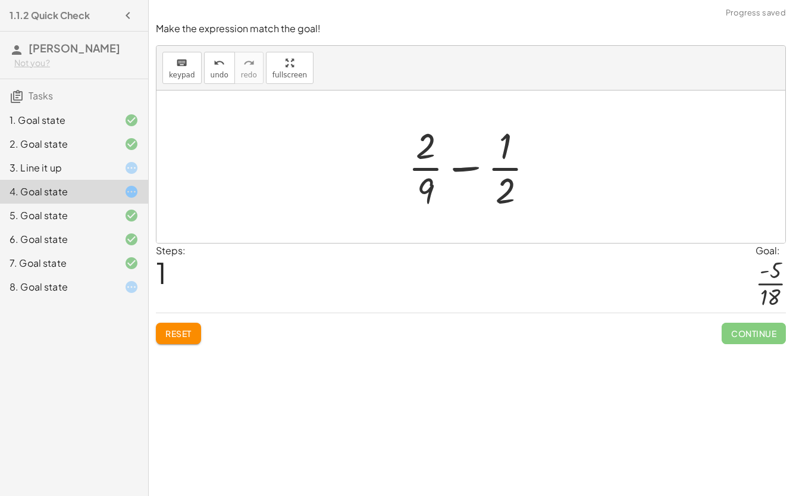
click at [470, 165] on div at bounding box center [476, 167] width 148 height 92
click at [506, 154] on div at bounding box center [476, 167] width 148 height 92
click at [506, 168] on div at bounding box center [476, 167] width 148 height 92
click at [426, 167] on div at bounding box center [476, 167] width 148 height 92
drag, startPoint x: 426, startPoint y: 190, endPoint x: 509, endPoint y: 152, distance: 91.9
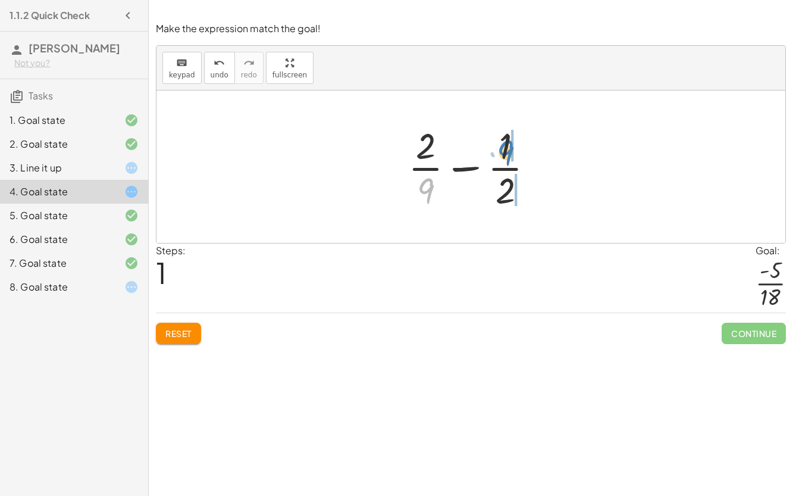
click at [509, 152] on div at bounding box center [476, 167] width 148 height 92
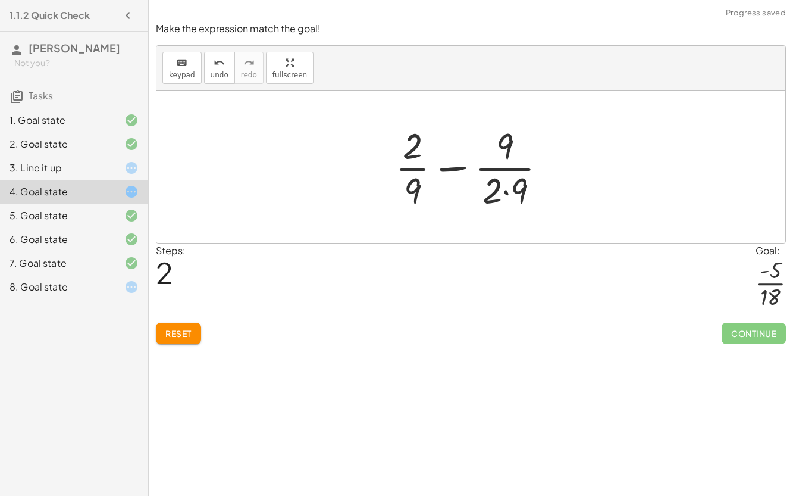
click at [505, 189] on div at bounding box center [475, 167] width 173 height 92
drag, startPoint x: 506, startPoint y: 145, endPoint x: 421, endPoint y: 145, distance: 85.7
click at [421, 145] on div at bounding box center [475, 167] width 161 height 92
drag, startPoint x: 415, startPoint y: 192, endPoint x: 415, endPoint y: 150, distance: 42.3
click at [415, 150] on div at bounding box center [475, 167] width 161 height 92
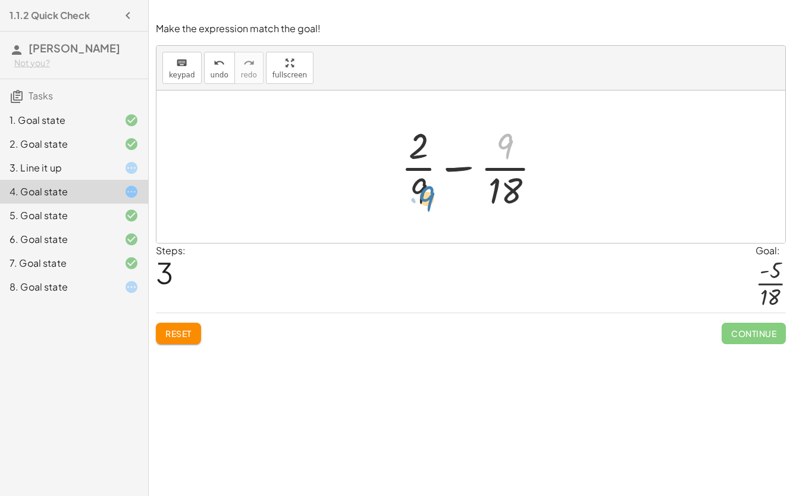
drag, startPoint x: 502, startPoint y: 141, endPoint x: 422, endPoint y: 192, distance: 94.4
click at [422, 192] on div at bounding box center [475, 167] width 161 height 92
drag, startPoint x: 516, startPoint y: 193, endPoint x: 443, endPoint y: 161, distance: 79.2
click at [443, 161] on div at bounding box center [475, 167] width 161 height 92
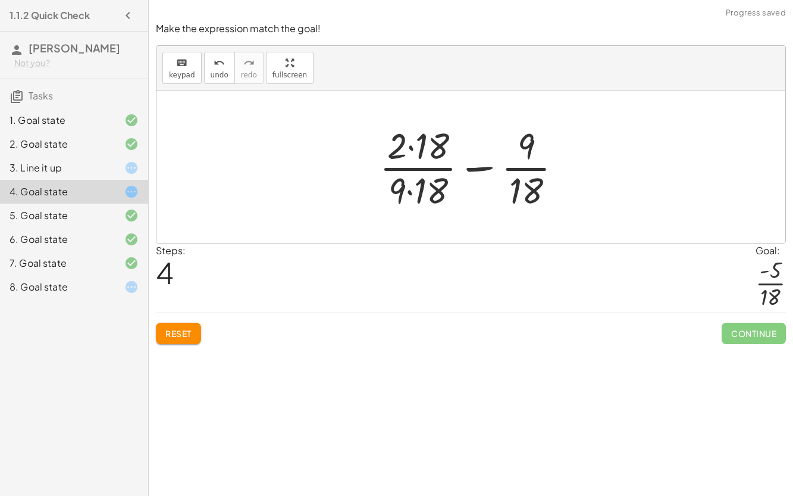
click at [411, 147] on div at bounding box center [476, 167] width 204 height 92
click at [412, 191] on div at bounding box center [476, 167] width 202 height 92
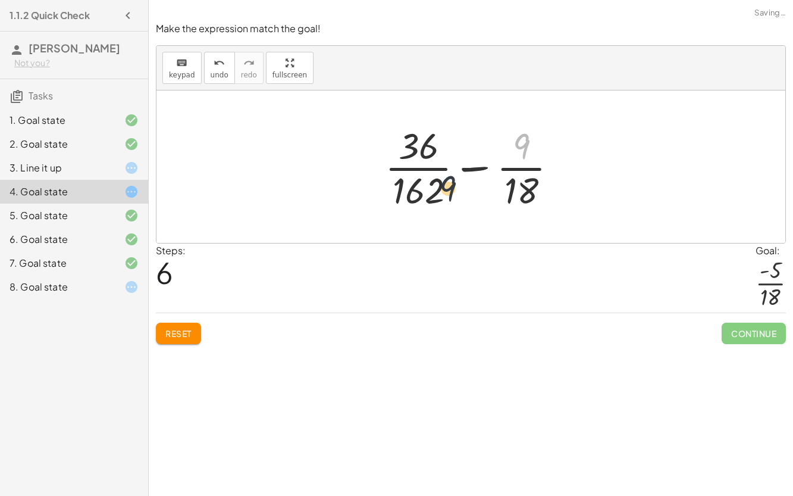
drag, startPoint x: 524, startPoint y: 141, endPoint x: 436, endPoint y: 195, distance: 103.9
click at [436, 195] on div at bounding box center [476, 167] width 194 height 92
drag, startPoint x: 426, startPoint y: 195, endPoint x: 526, endPoint y: 132, distance: 117.9
click at [526, 132] on div at bounding box center [476, 167] width 194 height 92
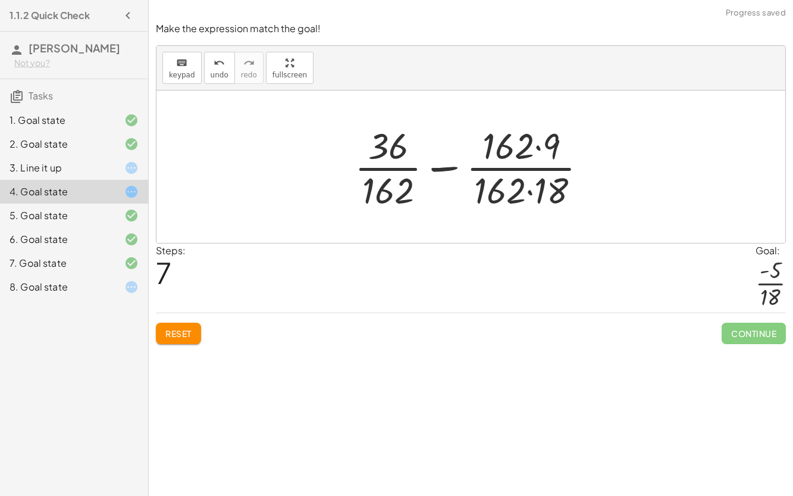
click at [537, 147] on div at bounding box center [476, 167] width 254 height 92
click at [217, 71] on span "undo" at bounding box center [220, 75] width 18 height 8
click at [215, 63] on icon "undo" at bounding box center [219, 63] width 11 height 14
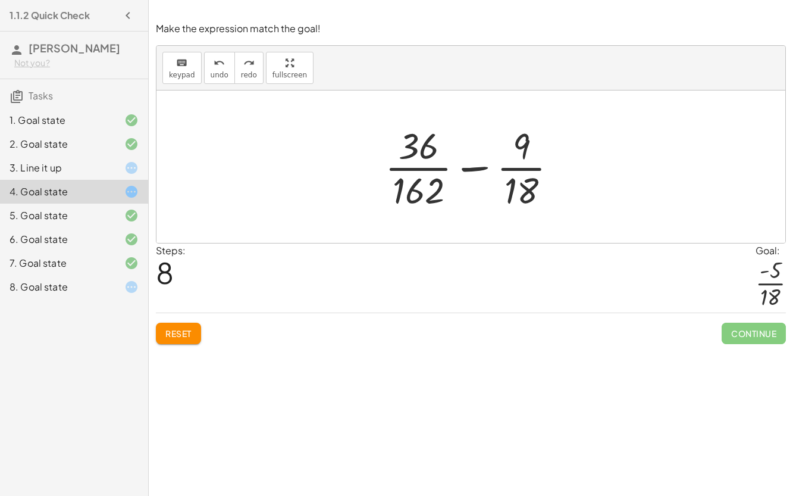
click at [476, 166] on div at bounding box center [476, 167] width 194 height 92
click at [430, 168] on div at bounding box center [476, 167] width 194 height 92
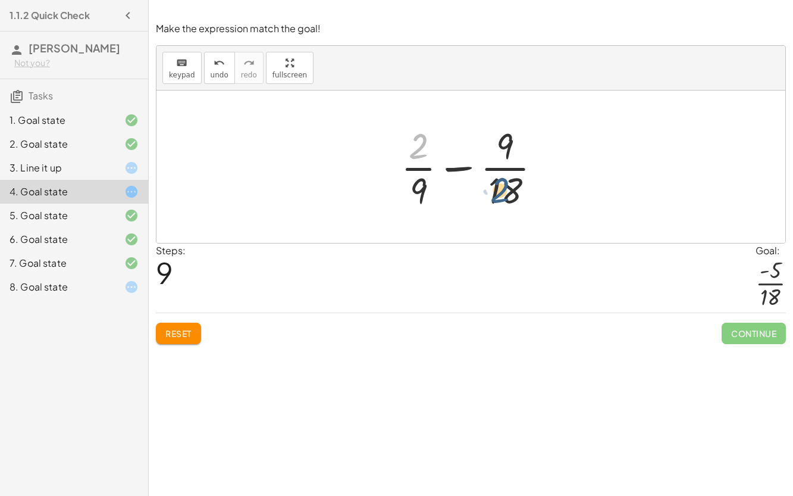
drag, startPoint x: 418, startPoint y: 137, endPoint x: 502, endPoint y: 184, distance: 96.7
click at [502, 184] on div at bounding box center [475, 167] width 161 height 92
drag, startPoint x: 418, startPoint y: 141, endPoint x: 535, endPoint y: 140, distance: 117.3
click at [535, 140] on div at bounding box center [475, 167] width 161 height 92
drag, startPoint x: 413, startPoint y: 190, endPoint x: 504, endPoint y: 139, distance: 104.2
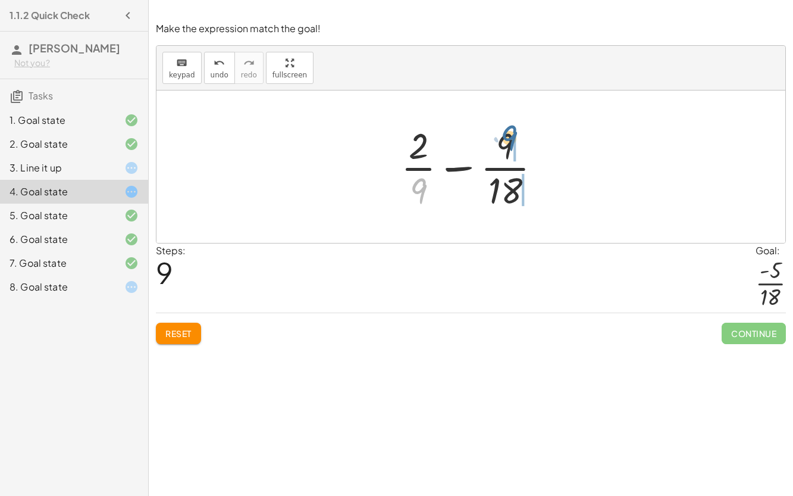
click at [504, 139] on div at bounding box center [475, 167] width 161 height 92
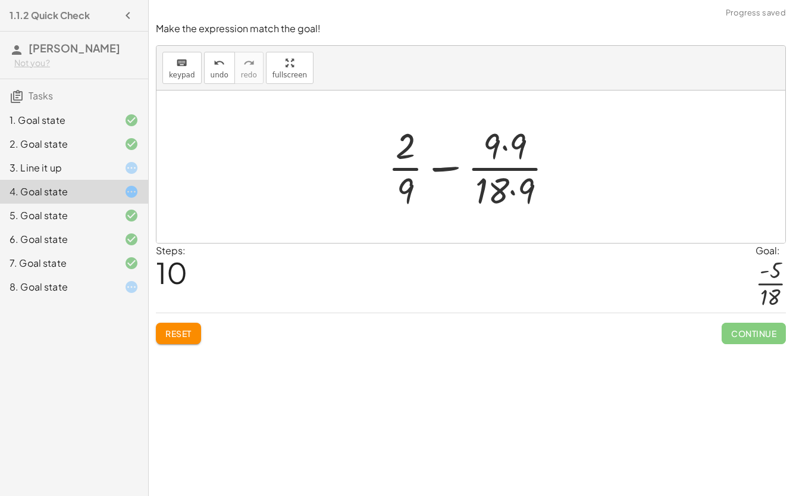
click at [502, 151] on div at bounding box center [475, 167] width 187 height 92
click at [514, 190] on div at bounding box center [475, 167] width 187 height 92
click at [442, 168] on div at bounding box center [476, 167] width 180 height 92
click at [510, 170] on div at bounding box center [476, 167] width 180 height 92
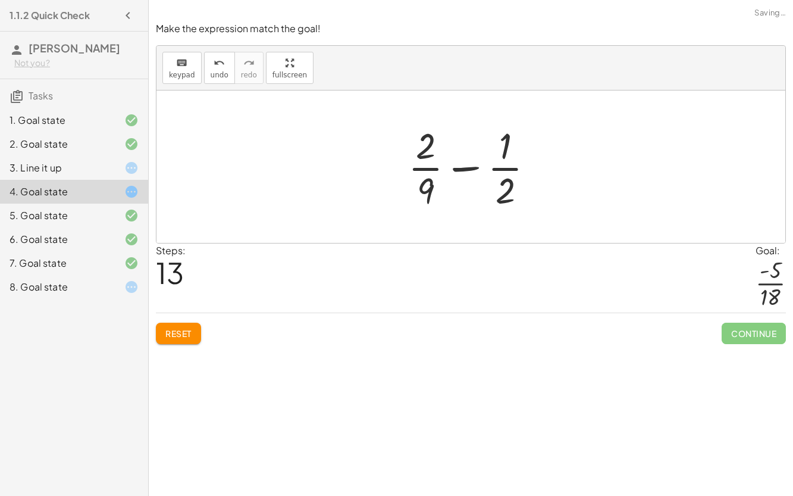
click at [432, 168] on div at bounding box center [476, 167] width 148 height 92
drag, startPoint x: 431, startPoint y: 189, endPoint x: 523, endPoint y: 141, distance: 103.3
click at [523, 141] on div at bounding box center [476, 167] width 148 height 92
click at [411, 188] on div at bounding box center [475, 167] width 173 height 92
click at [185, 328] on span "Reset" at bounding box center [178, 333] width 26 height 11
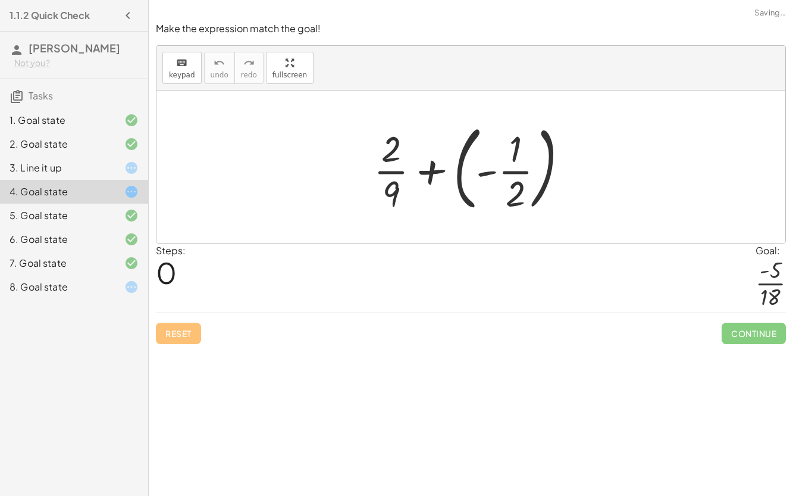
click at [133, 190] on icon at bounding box center [131, 191] width 14 height 14
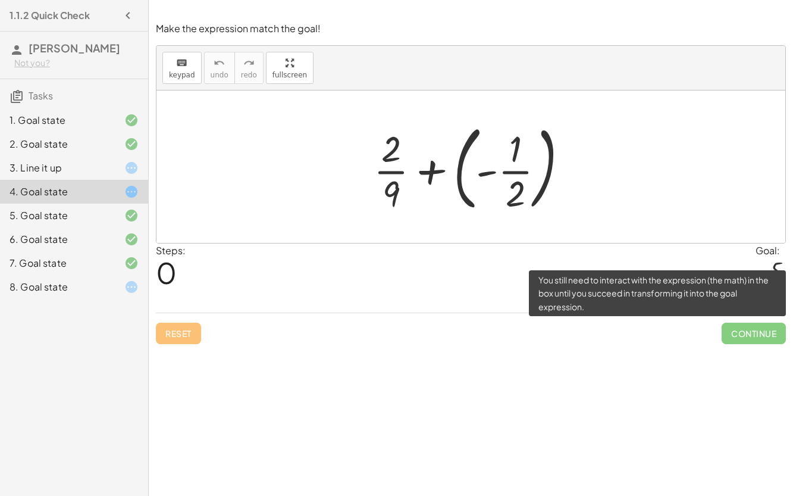
click at [754, 329] on span "Continue" at bounding box center [754, 333] width 64 height 21
